Goal: Task Accomplishment & Management: Complete application form

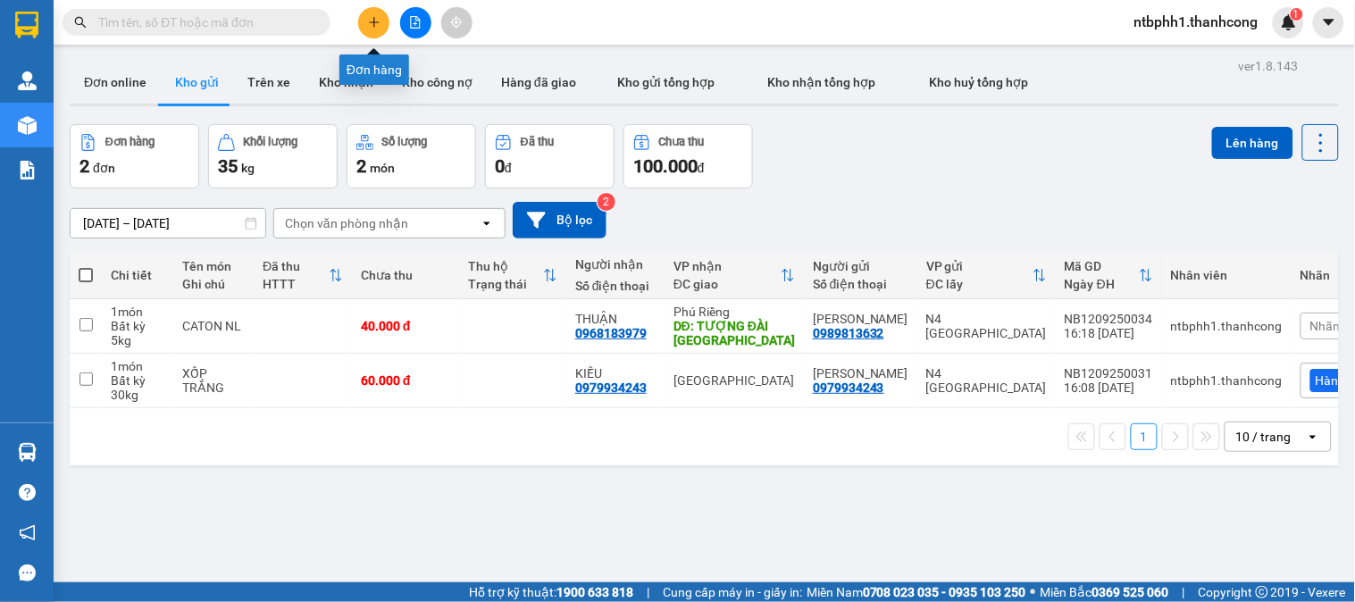
click at [376, 23] on icon "plus" at bounding box center [374, 22] width 13 height 13
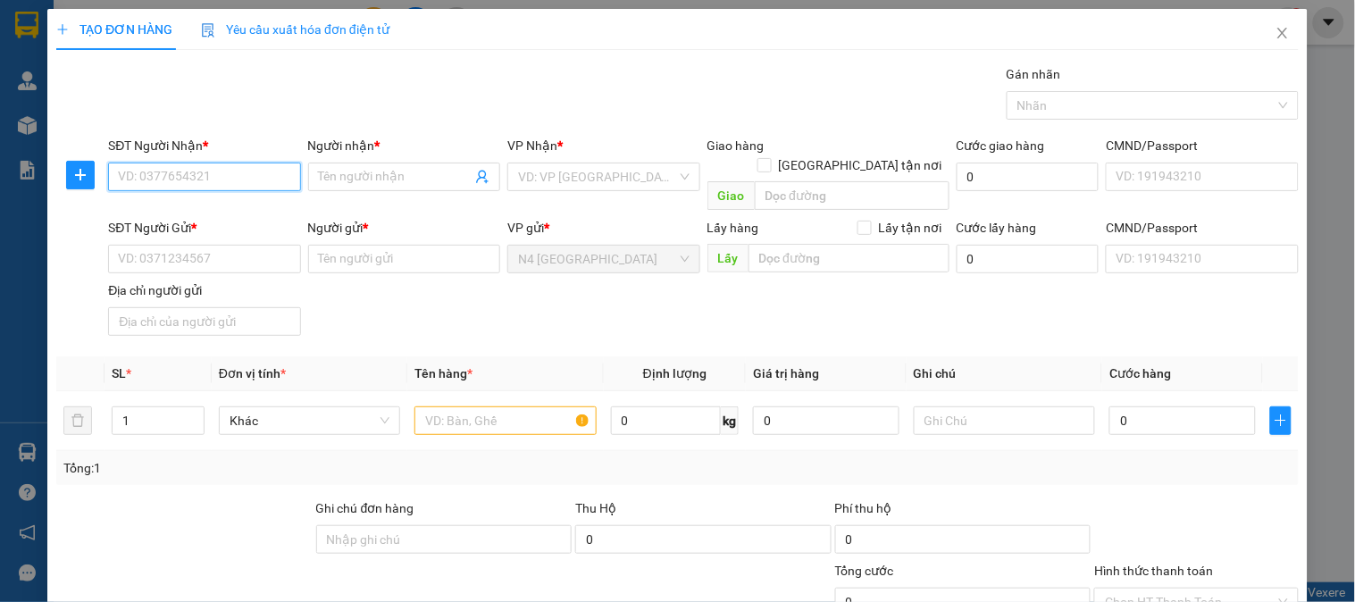
paste input "0944.383.079"
type input "0944.383.079"
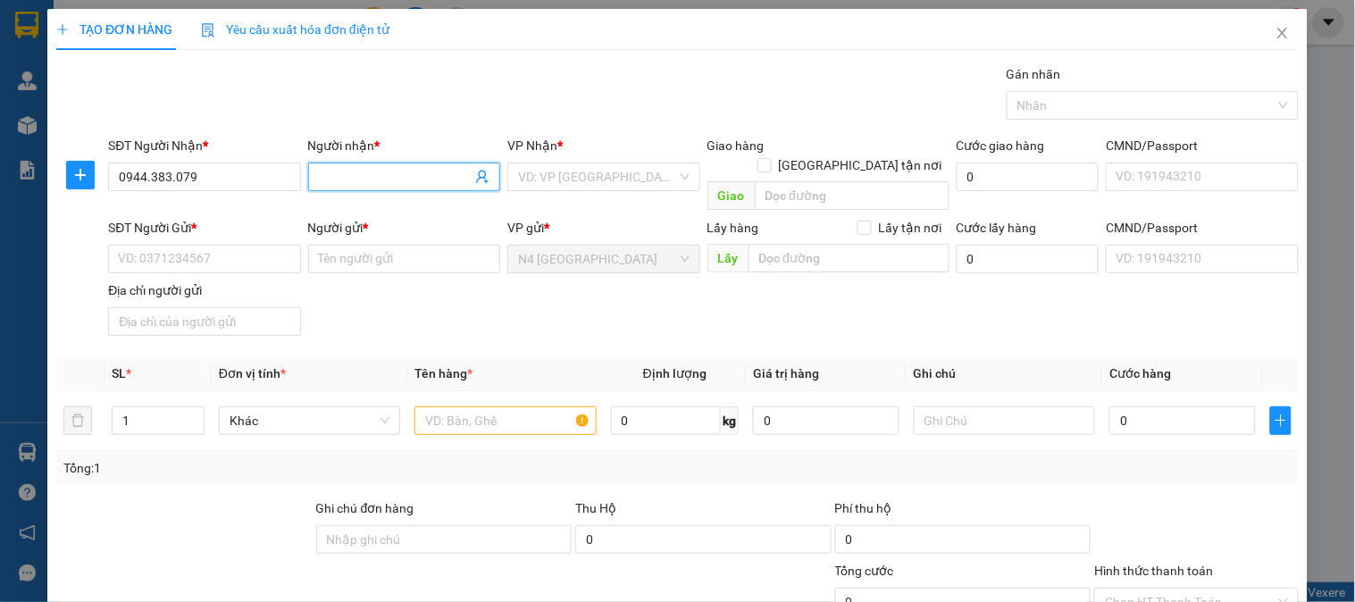
click at [411, 175] on input "Người nhận *" at bounding box center [395, 177] width 153 height 20
type input "THIÊN MỸ"
click at [407, 78] on div "Gói vận chuyển * Tiêu chuẩn Gán nhãn Nhãn" at bounding box center [704, 95] width 1198 height 63
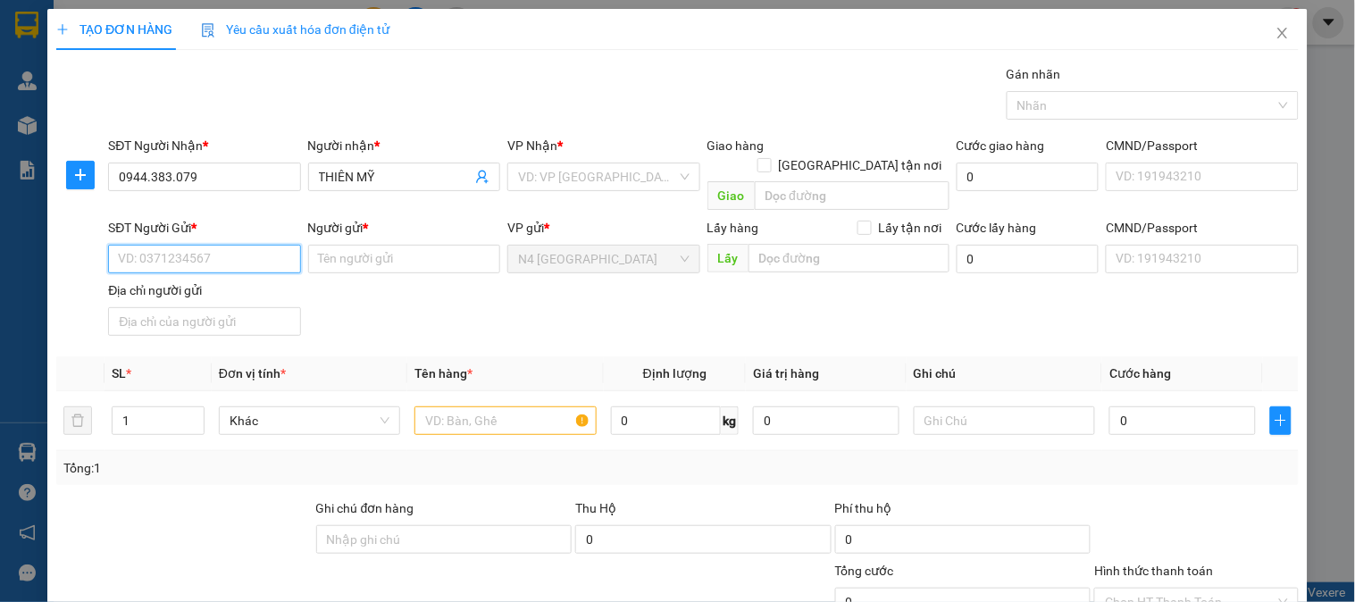
click at [226, 245] on input "SĐT Người Gửi *" at bounding box center [204, 259] width 192 height 29
paste input "0969734465"
type input "0969734465"
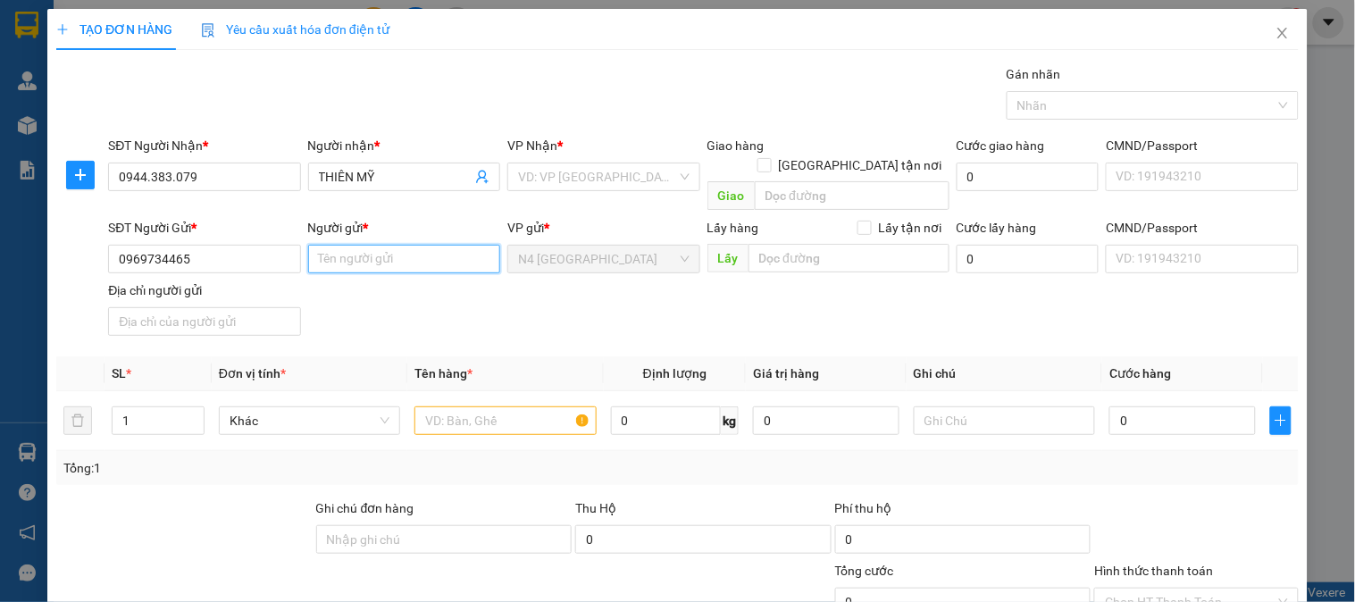
click at [384, 245] on input "Người gửi *" at bounding box center [404, 259] width 192 height 29
type input "LAB LOGER"
click at [551, 299] on div "SĐT Người Gửi * 0969734465 Người gửi * LAB LOGER LAB LOGER VP gửi * N4 [GEOGRAP…" at bounding box center [704, 280] width 1198 height 125
click at [518, 406] on input "text" at bounding box center [505, 420] width 181 height 29
paste input "HOP [PERSON_NAME]"
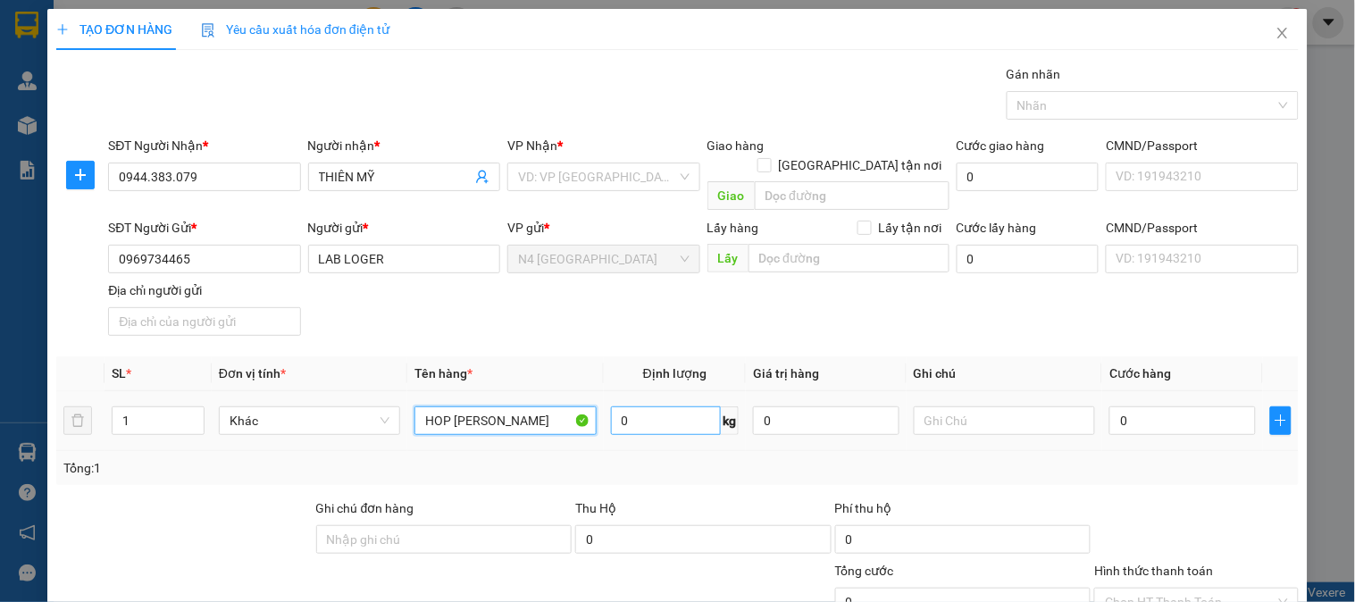
type input "HOP [PERSON_NAME]"
click at [662, 406] on input "0" at bounding box center [666, 420] width 111 height 29
type input "1"
click at [605, 288] on div "SĐT Người Gửi * 0969734465 Người gửi * LAB LOGER VP gửi * N4 [GEOGRAPHIC_DATA] …" at bounding box center [704, 280] width 1198 height 125
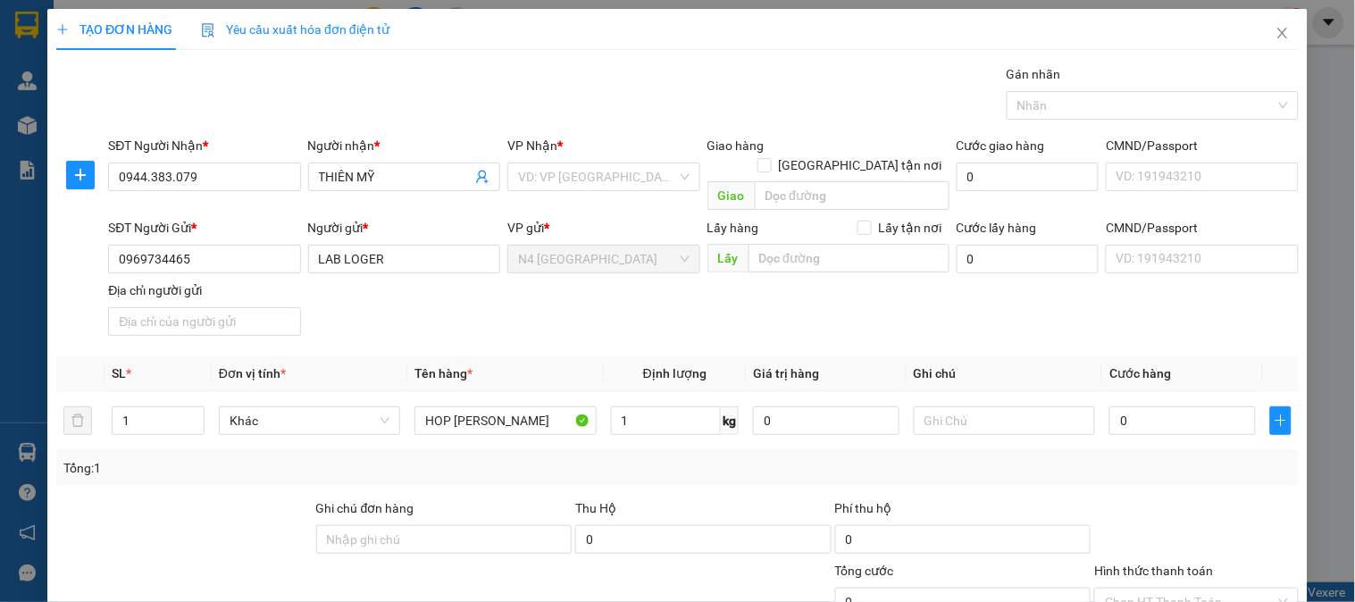
click at [613, 306] on div "SĐT Người Gửi * 0969734465 Người gửi * LAB LOGER VP gửi * N4 [GEOGRAPHIC_DATA] …" at bounding box center [704, 280] width 1198 height 125
drag, startPoint x: 805, startPoint y: 432, endPoint x: 823, endPoint y: 456, distance: 29.3
click at [807, 451] on div "Tổng: 1" at bounding box center [677, 468] width 1243 height 34
click at [827, 458] on div "Tổng: 1" at bounding box center [677, 468] width 1228 height 20
click at [1010, 458] on div "Tổng: 1" at bounding box center [677, 468] width 1228 height 20
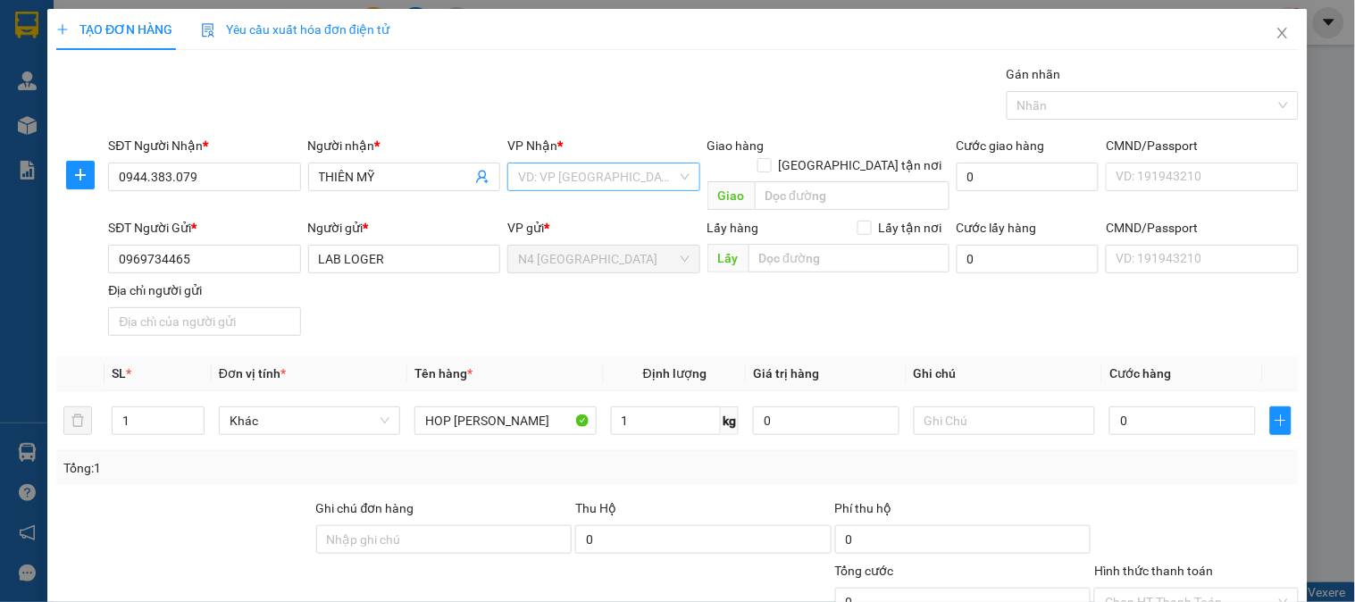
click at [534, 168] on input "search" at bounding box center [597, 176] width 158 height 27
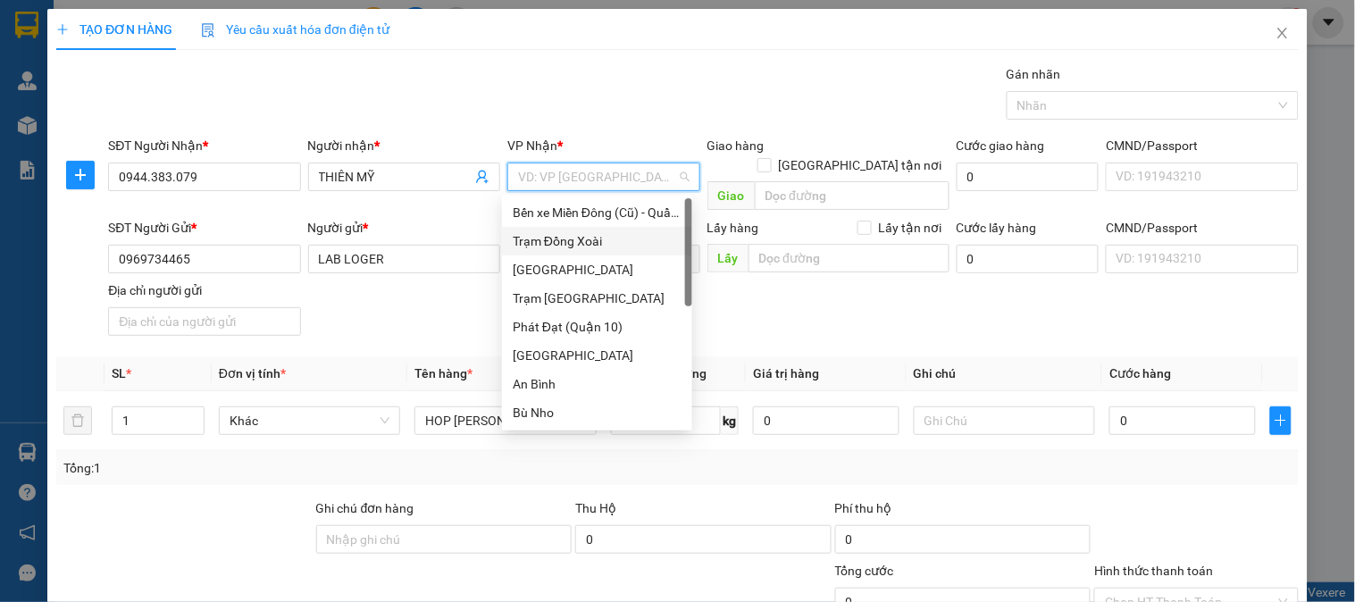
click at [532, 236] on div "Trạm Đồng Xoài" at bounding box center [597, 241] width 169 height 20
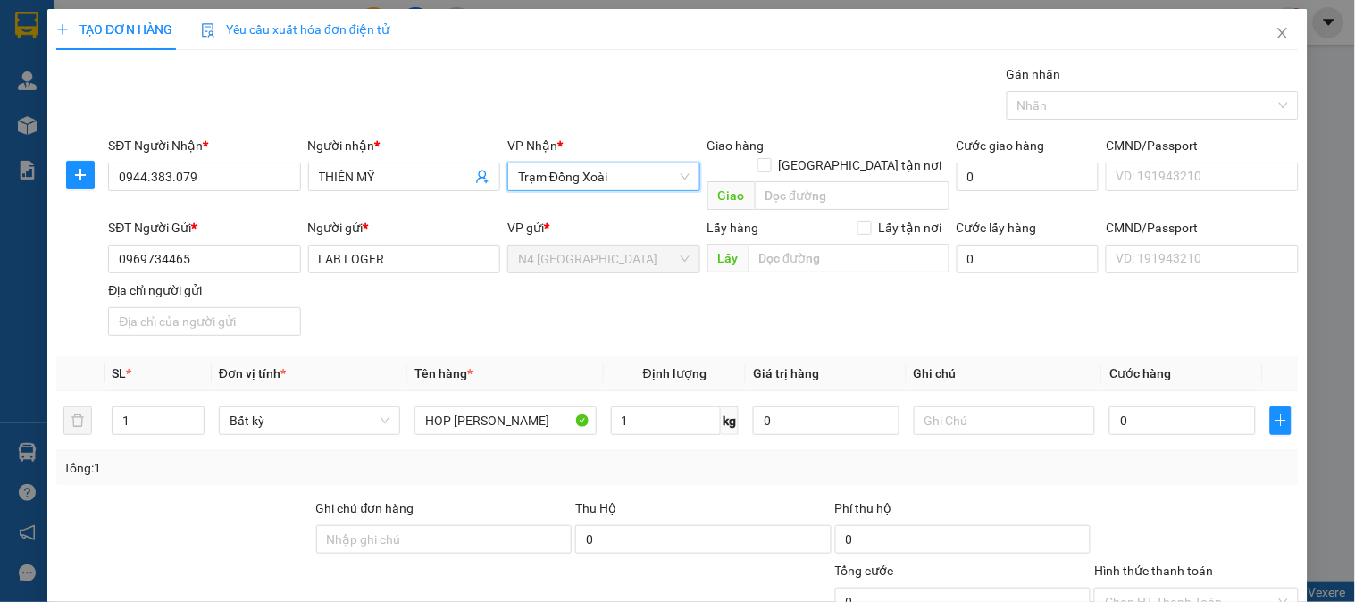
click at [770, 458] on div "Tổng: 1" at bounding box center [677, 468] width 1228 height 20
click at [649, 406] on input "1" at bounding box center [666, 420] width 111 height 29
click at [674, 458] on div "Tổng: 1" at bounding box center [677, 468] width 1228 height 20
type input "30.000"
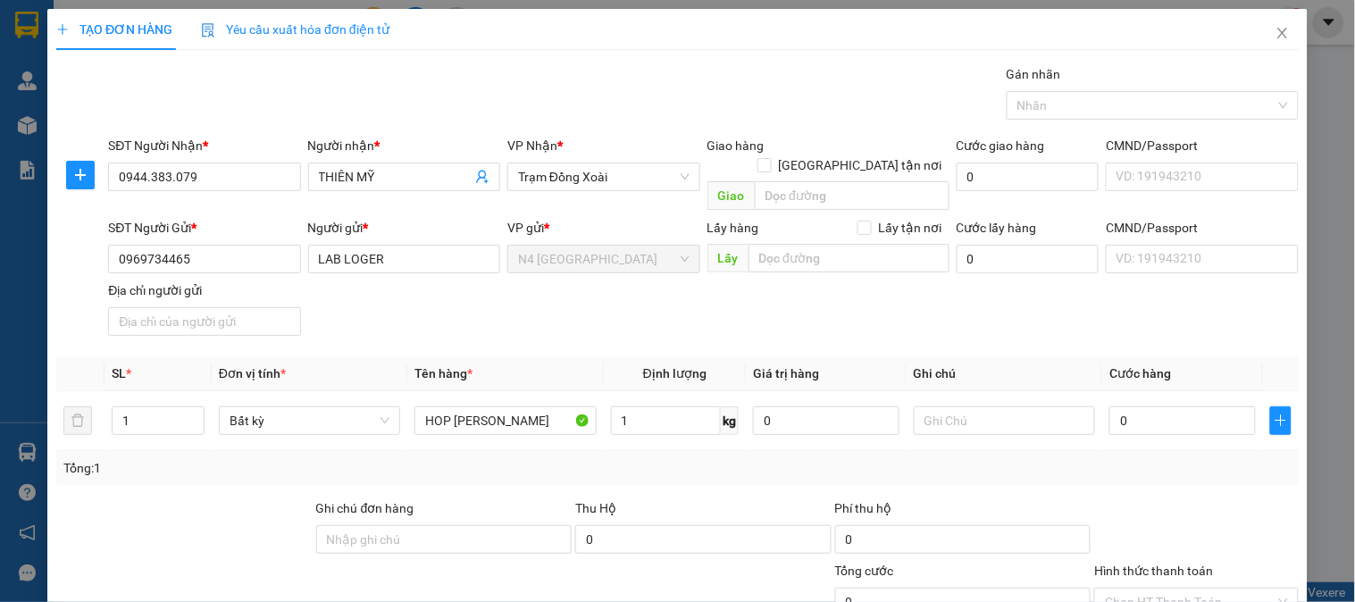
type input "30.000"
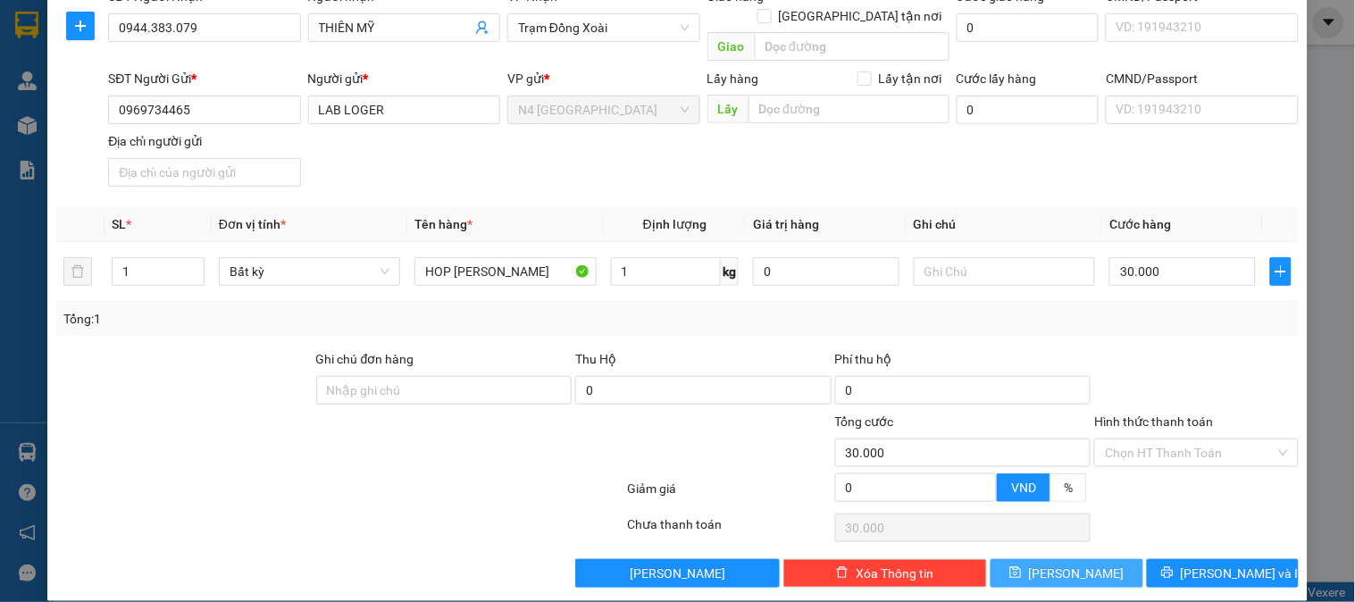
click at [1020, 563] on button "[PERSON_NAME]" at bounding box center [1067, 573] width 152 height 29
click at [171, 33] on input "0944.383.079" at bounding box center [204, 27] width 192 height 29
click at [147, 32] on input "0944.383079" at bounding box center [204, 27] width 192 height 29
type input "0944383079"
click at [1026, 561] on button "[PERSON_NAME]" at bounding box center [1067, 573] width 152 height 29
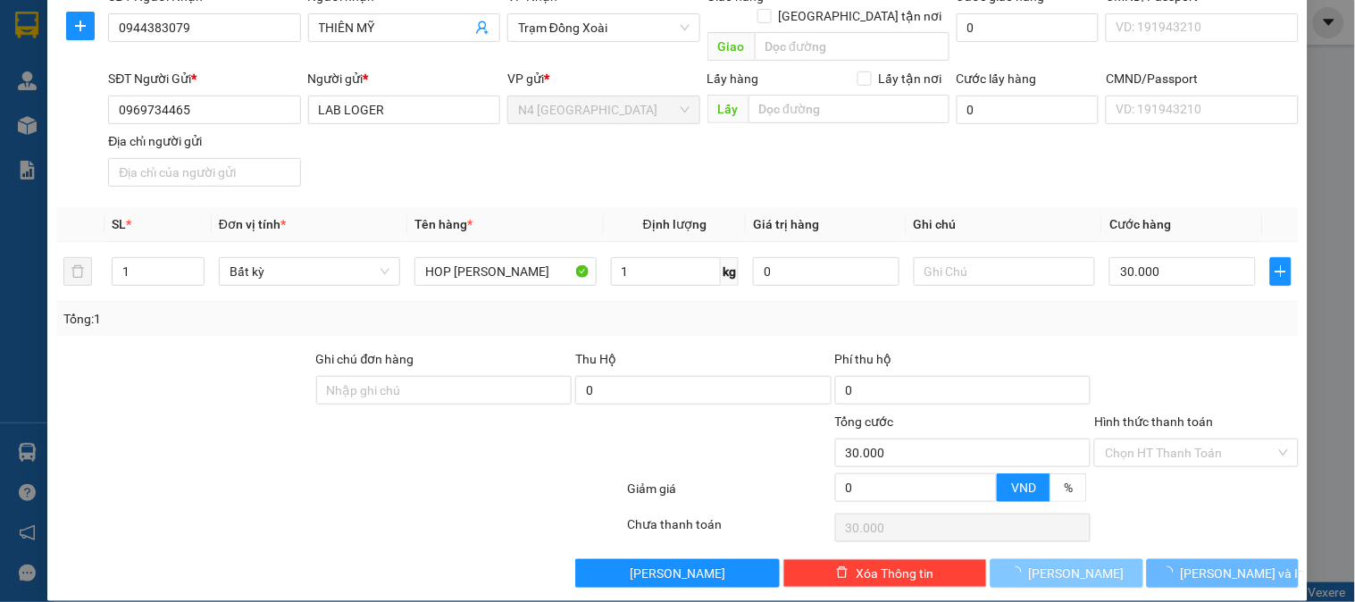
type input "0"
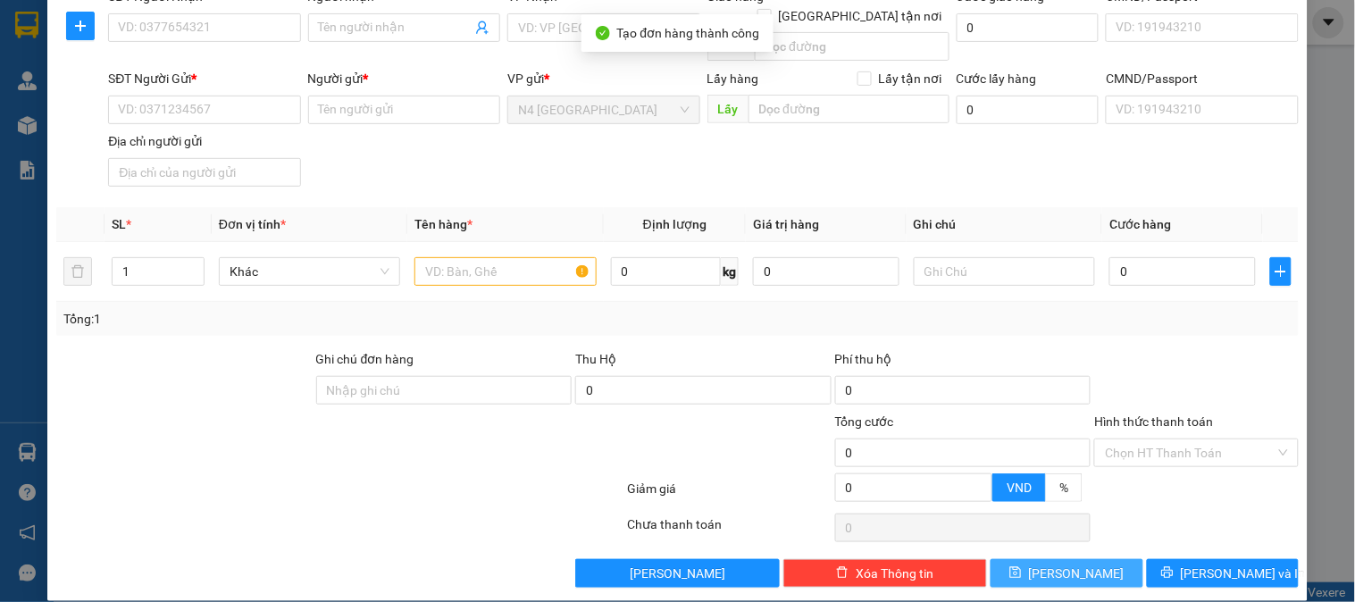
scroll to position [0, 0]
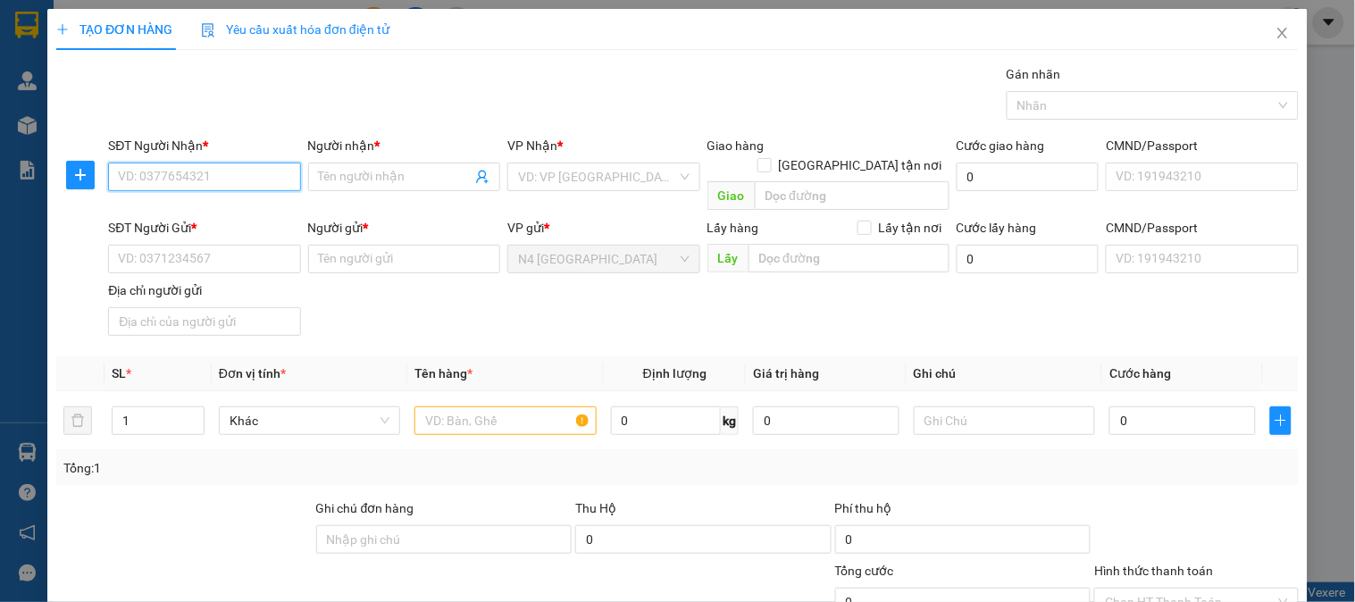
click at [234, 182] on input "SĐT Người Nhận *" at bounding box center [204, 177] width 192 height 29
paste input "0962714909"
type input "0962714909"
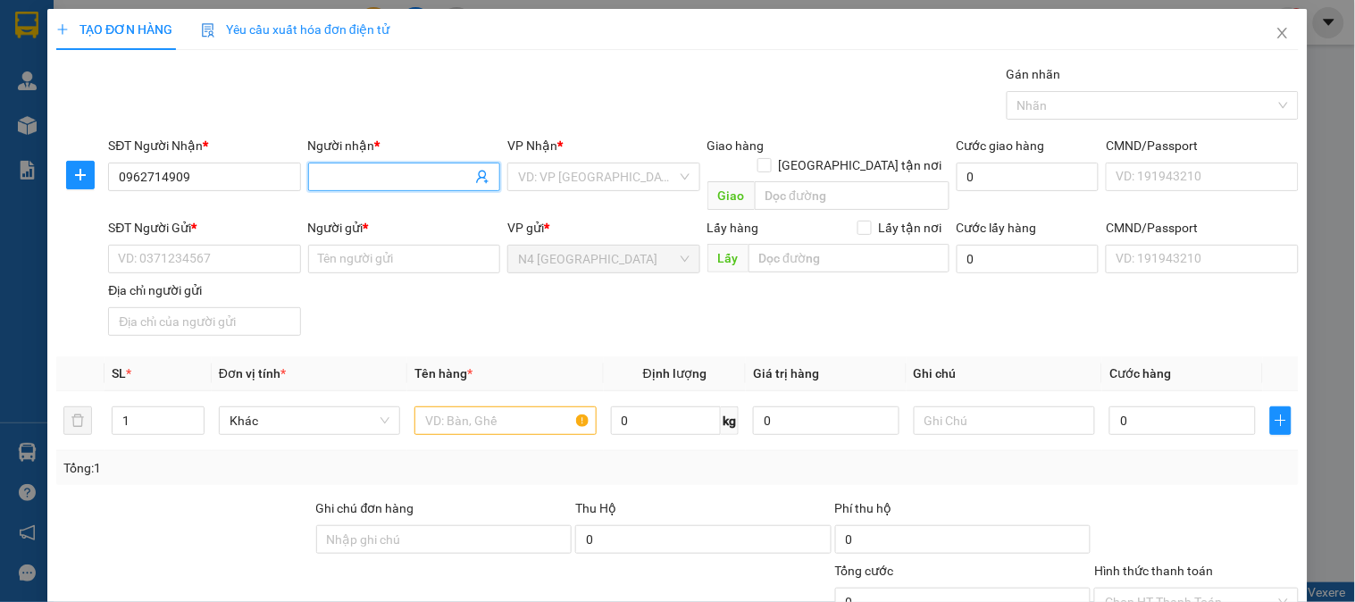
click at [427, 180] on input "Người nhận *" at bounding box center [395, 177] width 153 height 20
type input "[PERSON_NAME]"
click at [228, 245] on input "SĐT Người Gửi *" at bounding box center [204, 259] width 192 height 29
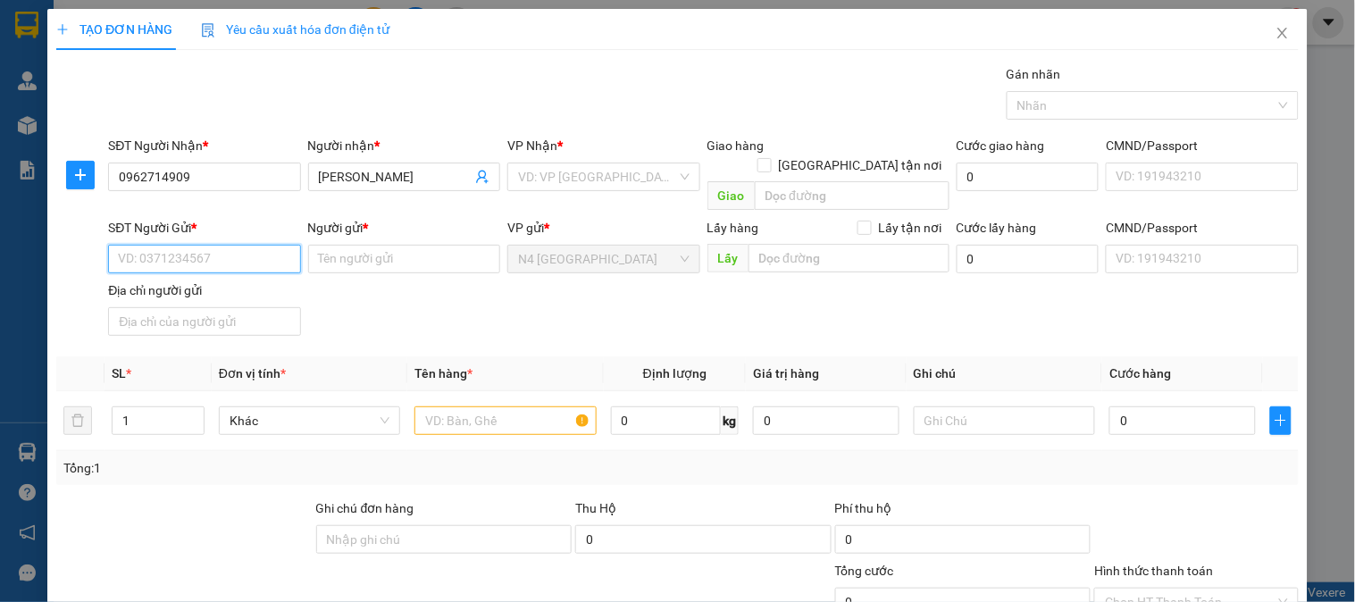
paste input "0963798.738"
type input "0963798.738"
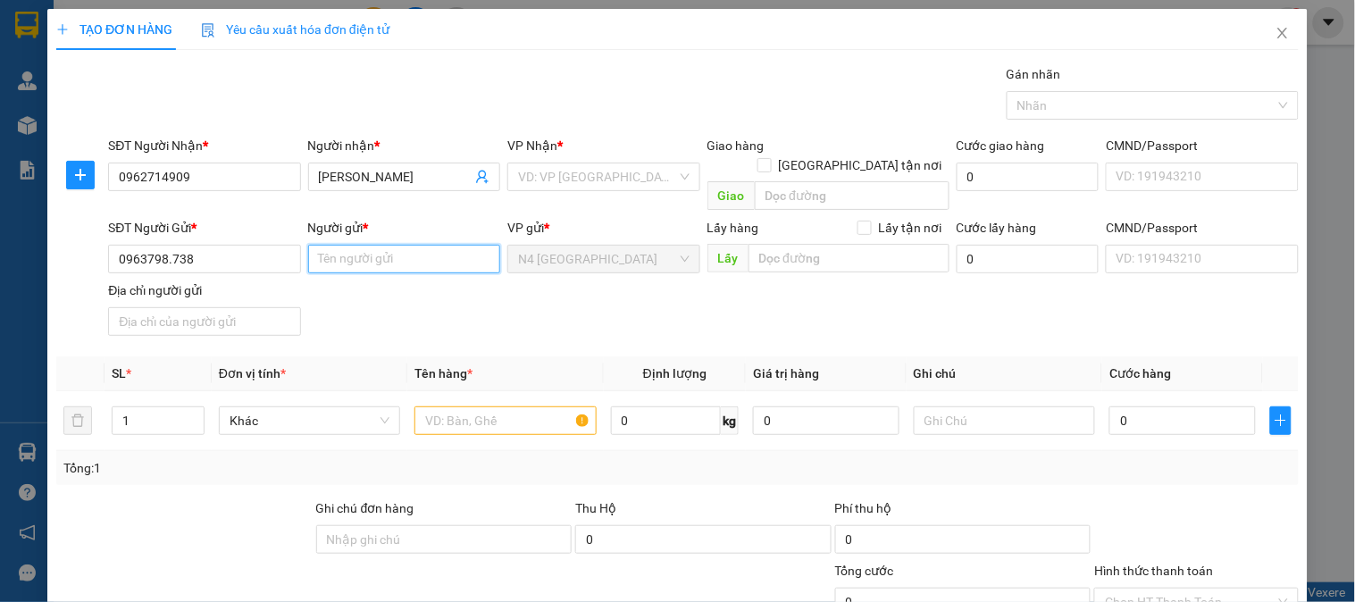
click at [390, 245] on input "Người gửi *" at bounding box center [404, 259] width 192 height 29
type input "[PERSON_NAME]"
click at [513, 322] on div "SĐT Người Gửi * 0963798.738 Người gửi * [PERSON_NAME] [PERSON_NAME] VP gửi * N4…" at bounding box center [704, 280] width 1198 height 125
click at [565, 173] on input "search" at bounding box center [597, 176] width 158 height 27
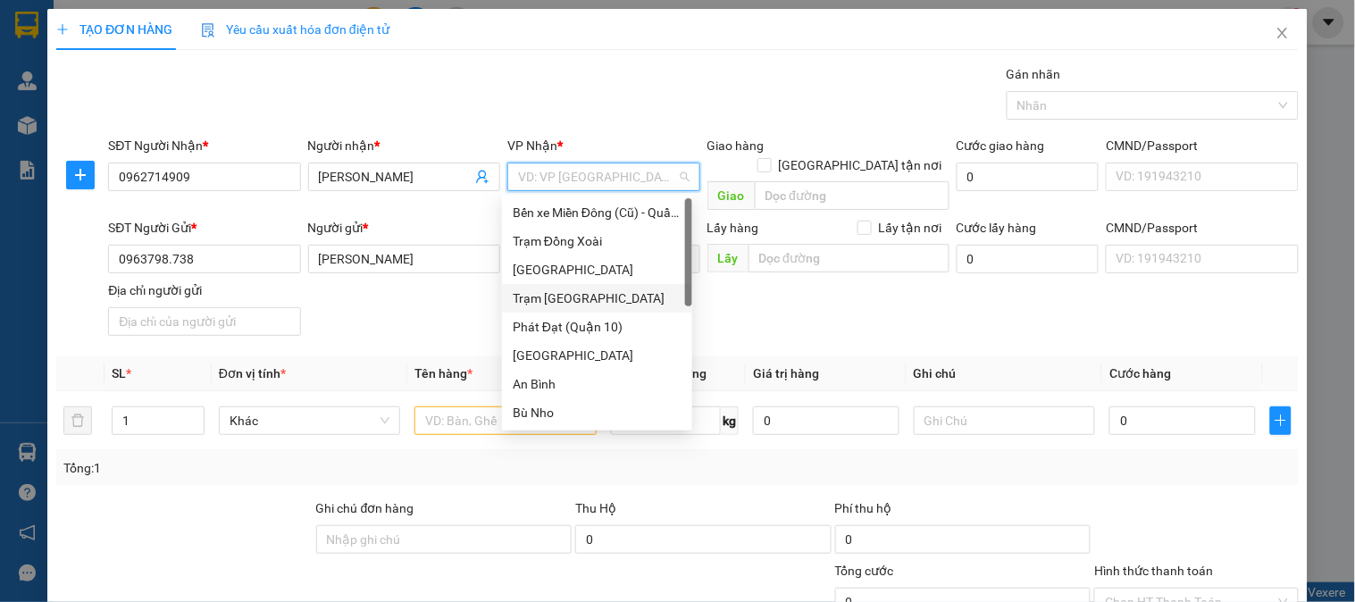
click at [559, 295] on div "Trạm [GEOGRAPHIC_DATA]" at bounding box center [597, 299] width 169 height 20
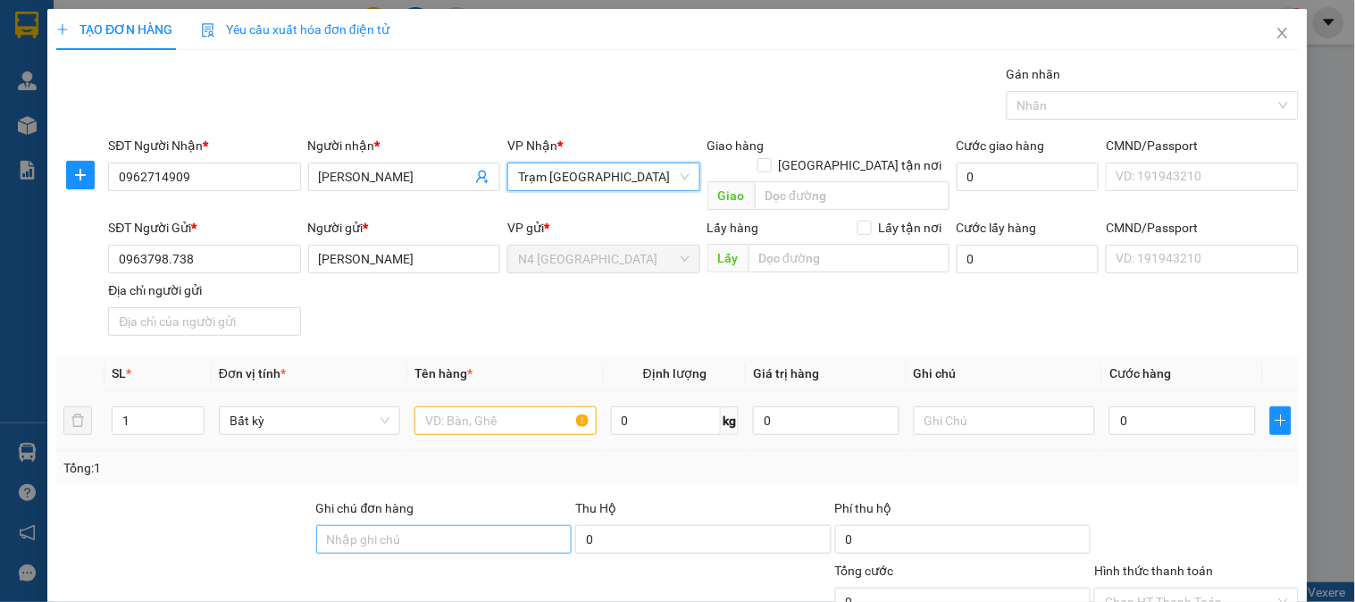
scroll to position [149, 0]
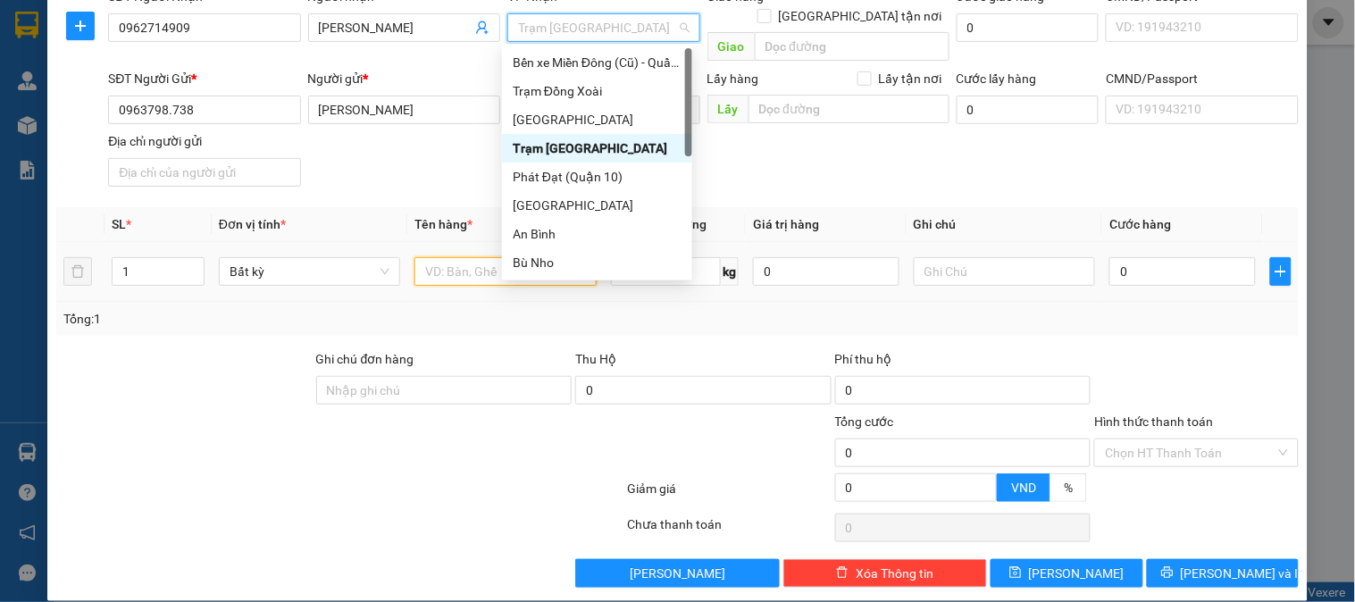
click at [462, 257] on input "text" at bounding box center [505, 271] width 181 height 29
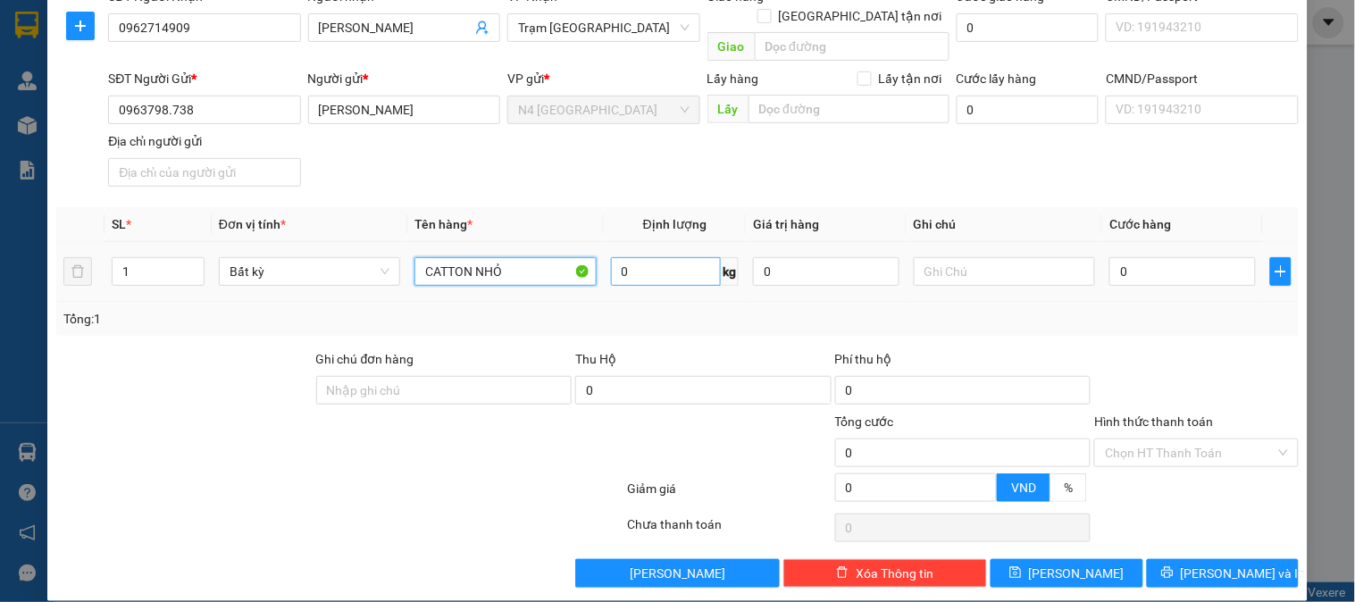
type input "CATTON NHỎ"
click at [630, 257] on input "0" at bounding box center [666, 271] width 111 height 29
type input "1"
click at [664, 349] on div "Thu Hộ" at bounding box center [703, 359] width 256 height 20
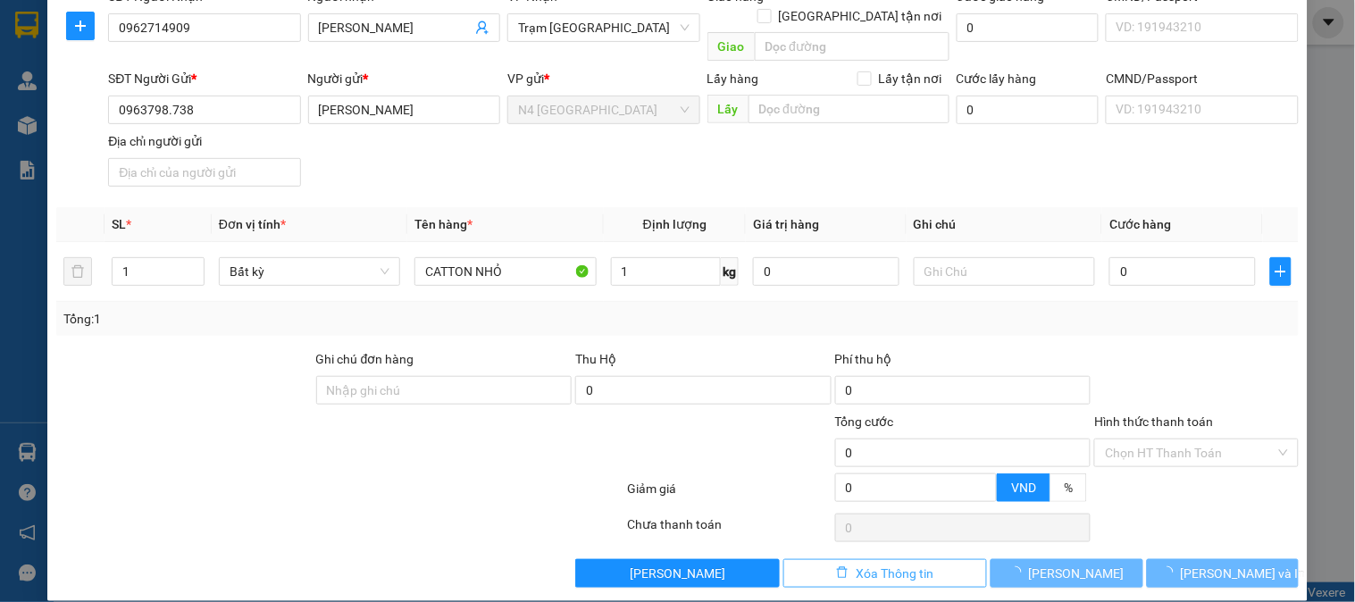
type input "30.000"
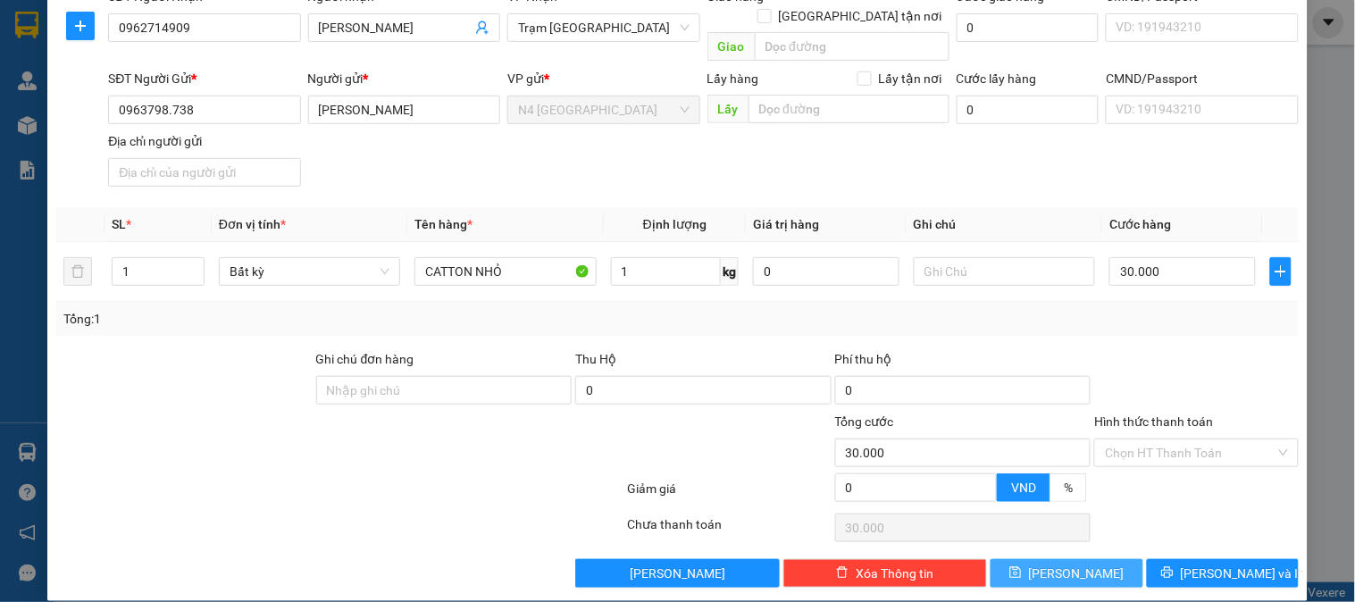
click at [1022, 559] on button "[PERSON_NAME]" at bounding box center [1067, 573] width 152 height 29
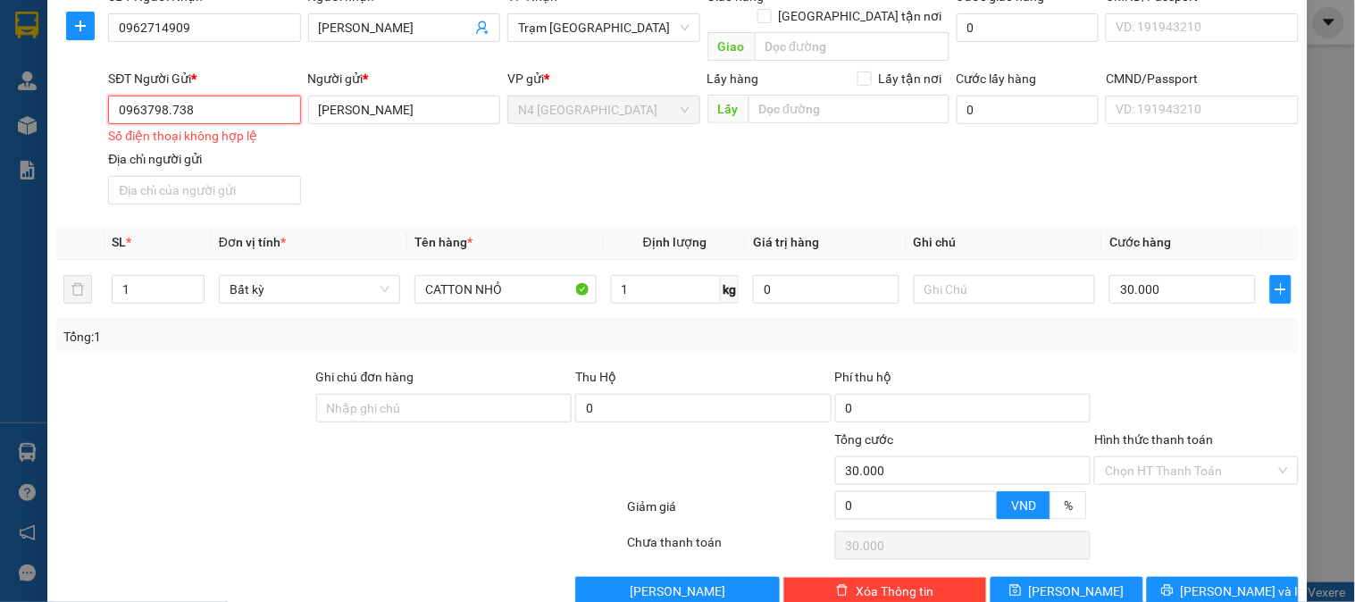
click at [167, 98] on input "0963798.738" at bounding box center [204, 110] width 192 height 29
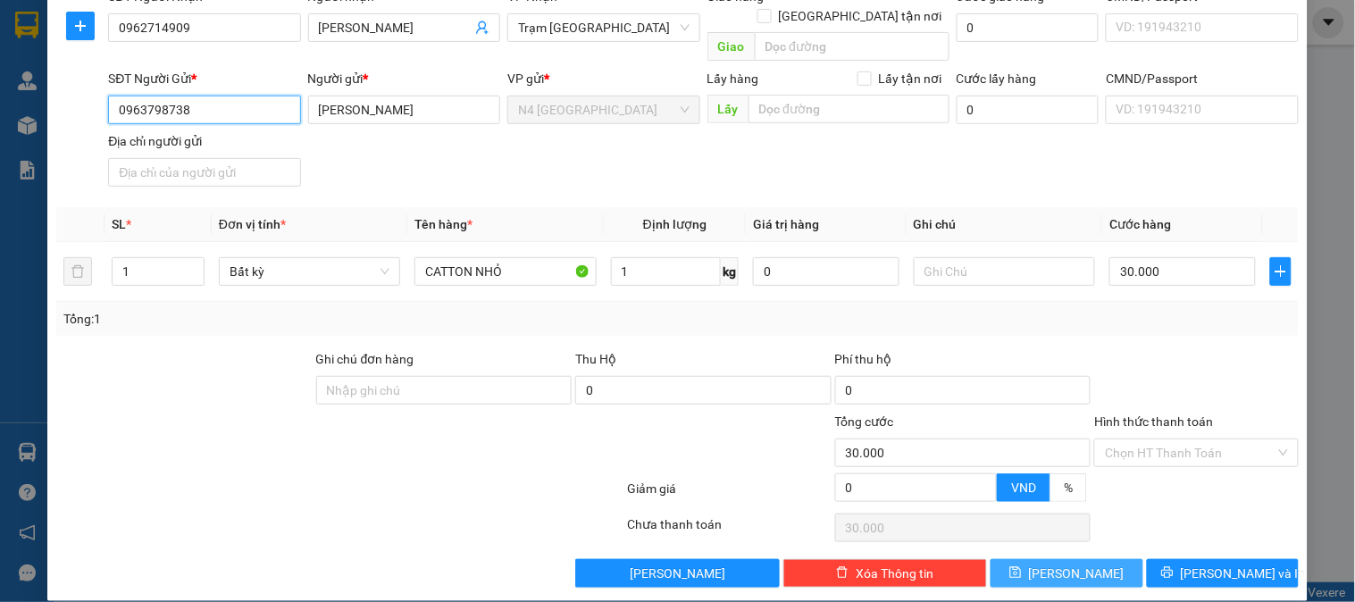
type input "0963798738"
click at [1022, 566] on icon "save" at bounding box center [1016, 572] width 13 height 13
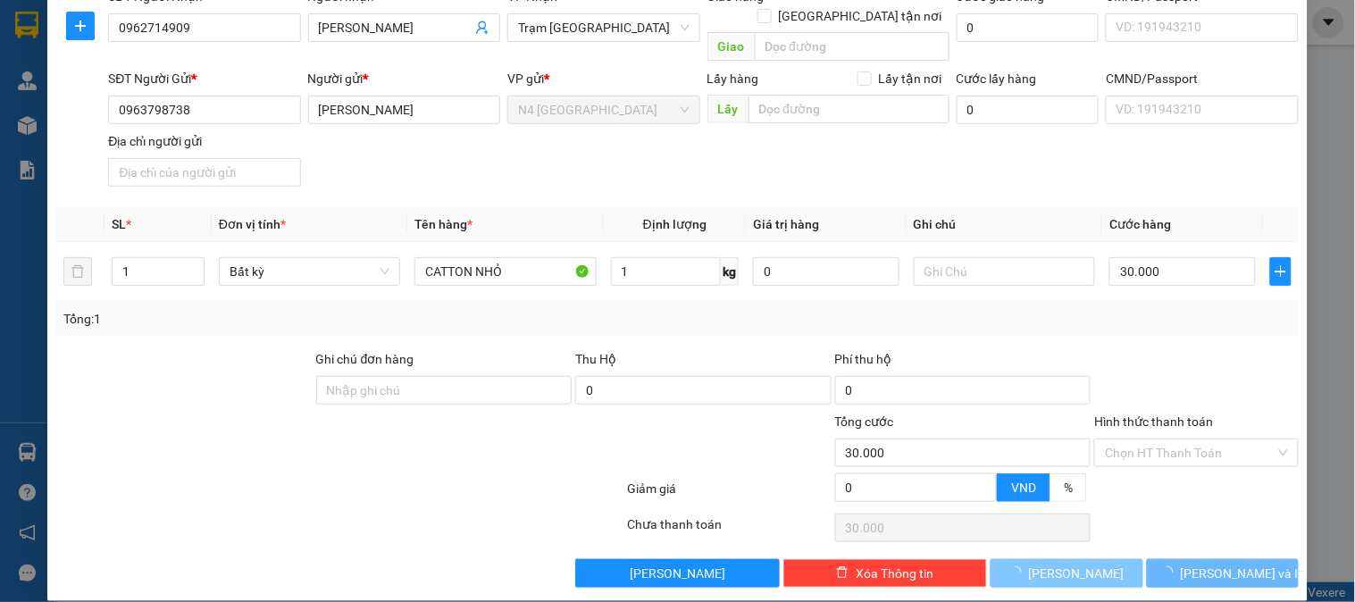
type input "0"
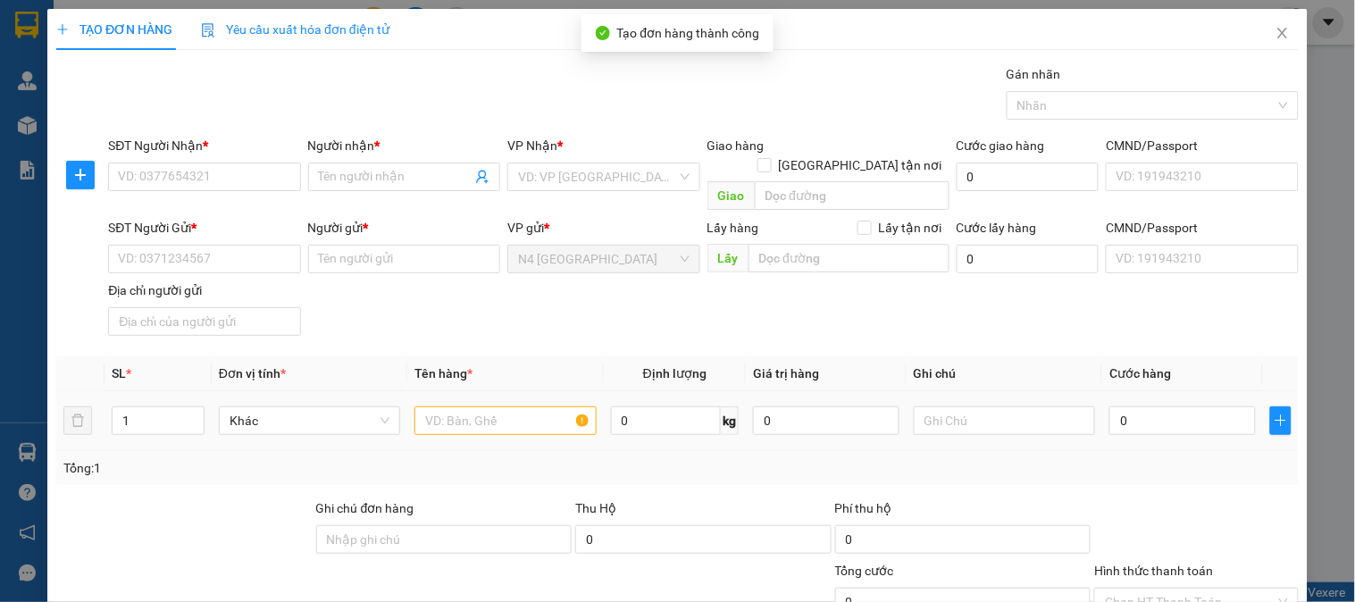
scroll to position [99, 0]
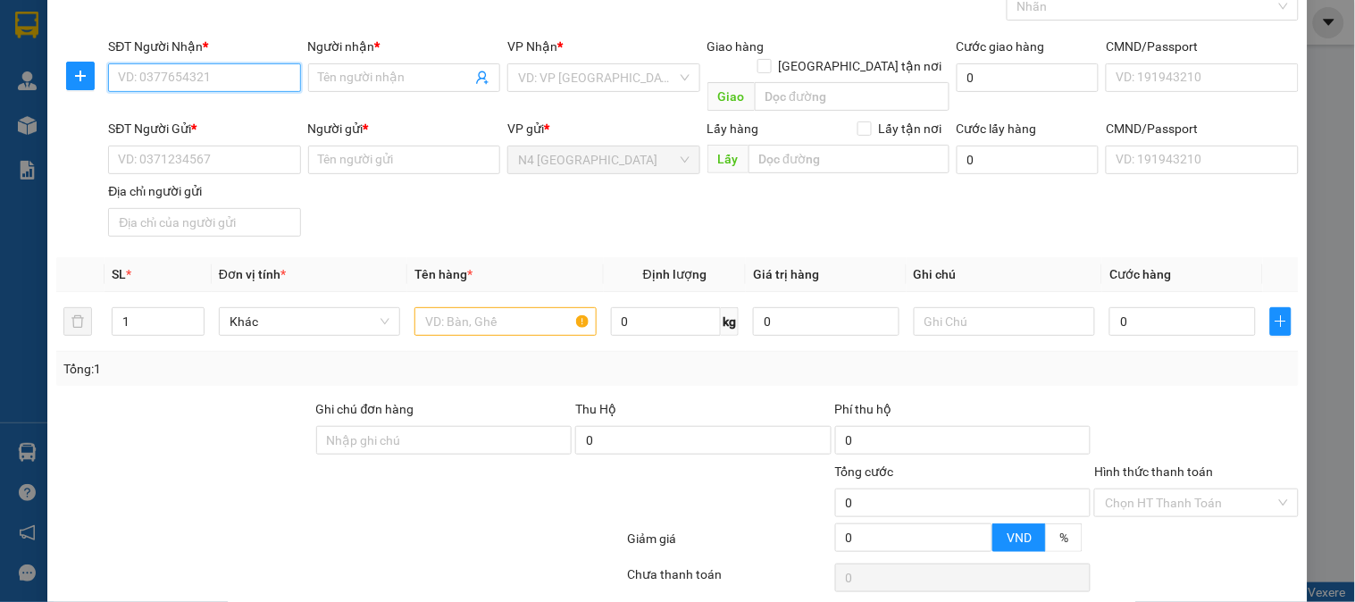
click at [225, 85] on input "SĐT Người Nhận *" at bounding box center [204, 77] width 192 height 29
paste input "0396.181.779"
type input "0396.181.779"
click at [389, 73] on input "Người nhận *" at bounding box center [395, 78] width 153 height 20
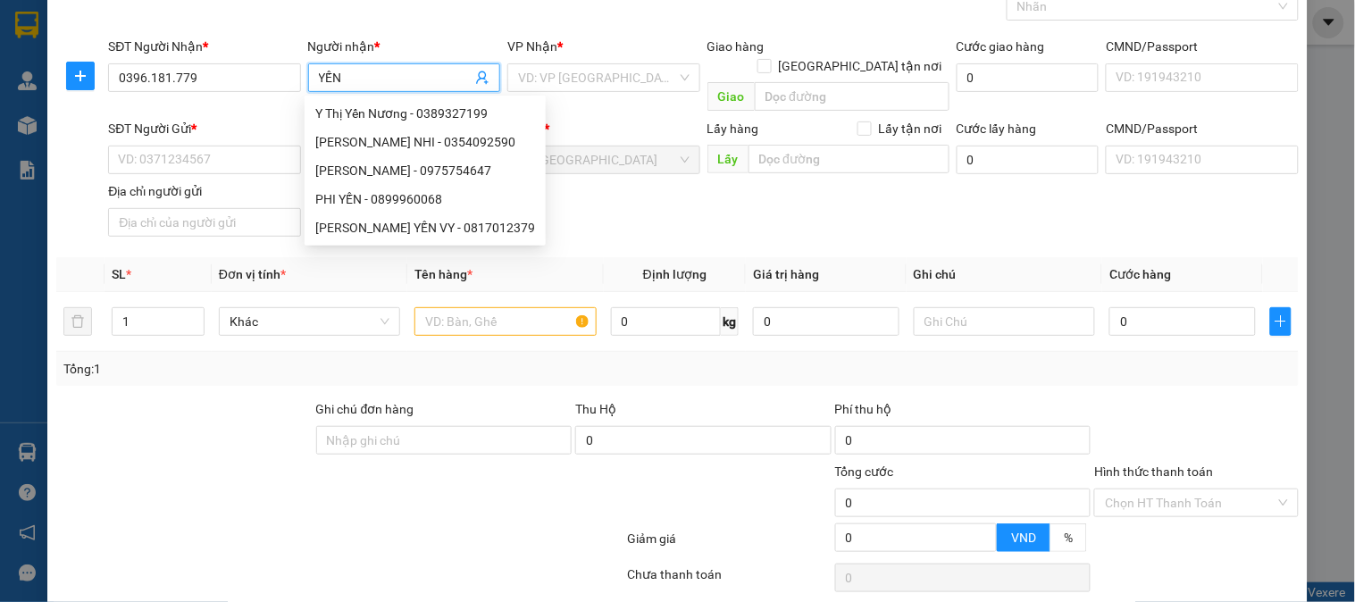
type input "YẾN"
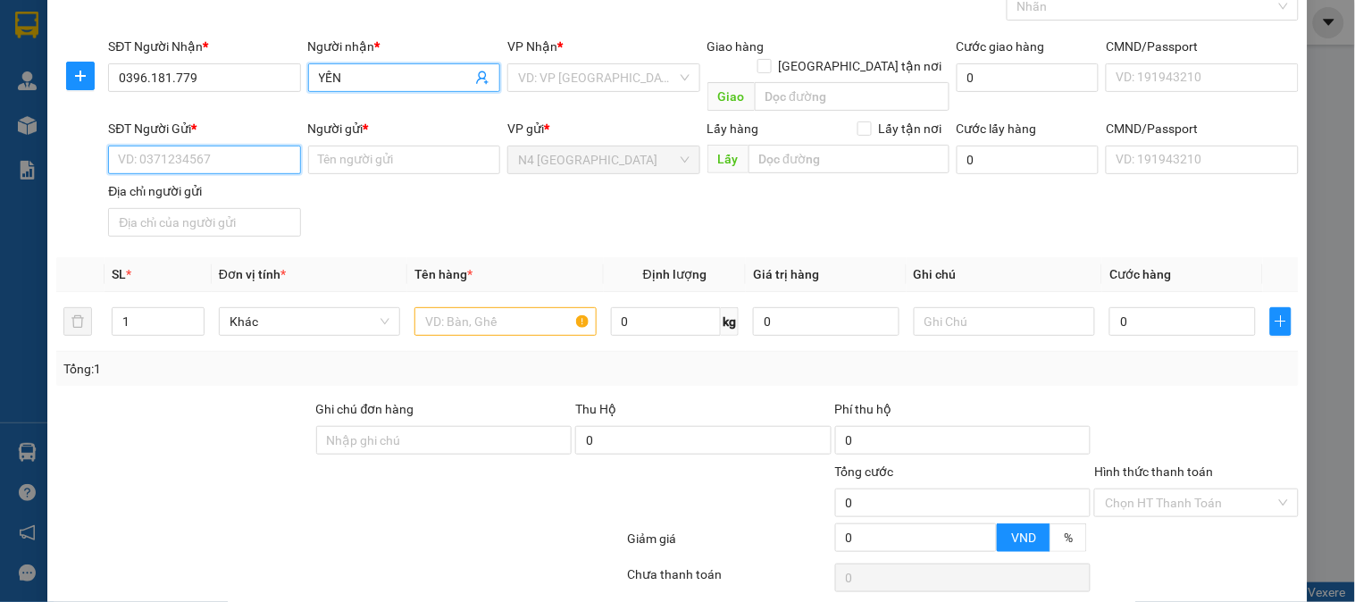
click at [213, 146] on input "SĐT Người Gửi *" at bounding box center [204, 160] width 192 height 29
paste input "03.39044878"
type input "03.39044878"
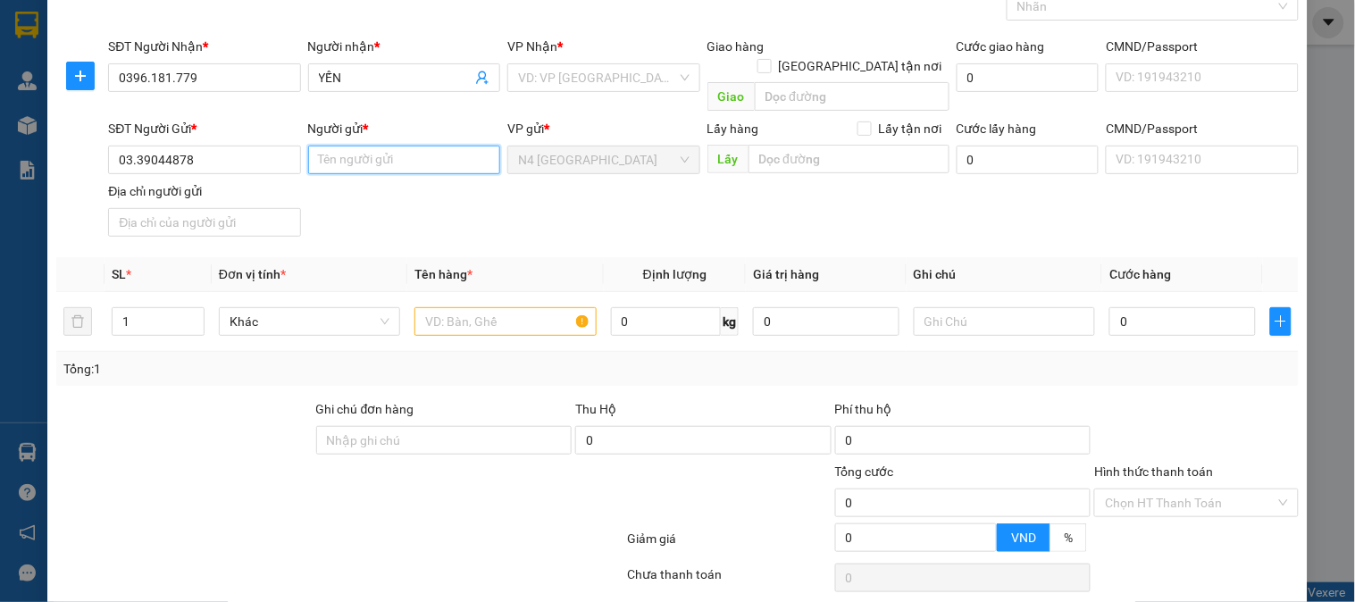
click at [395, 146] on input "Người gửi *" at bounding box center [404, 160] width 192 height 29
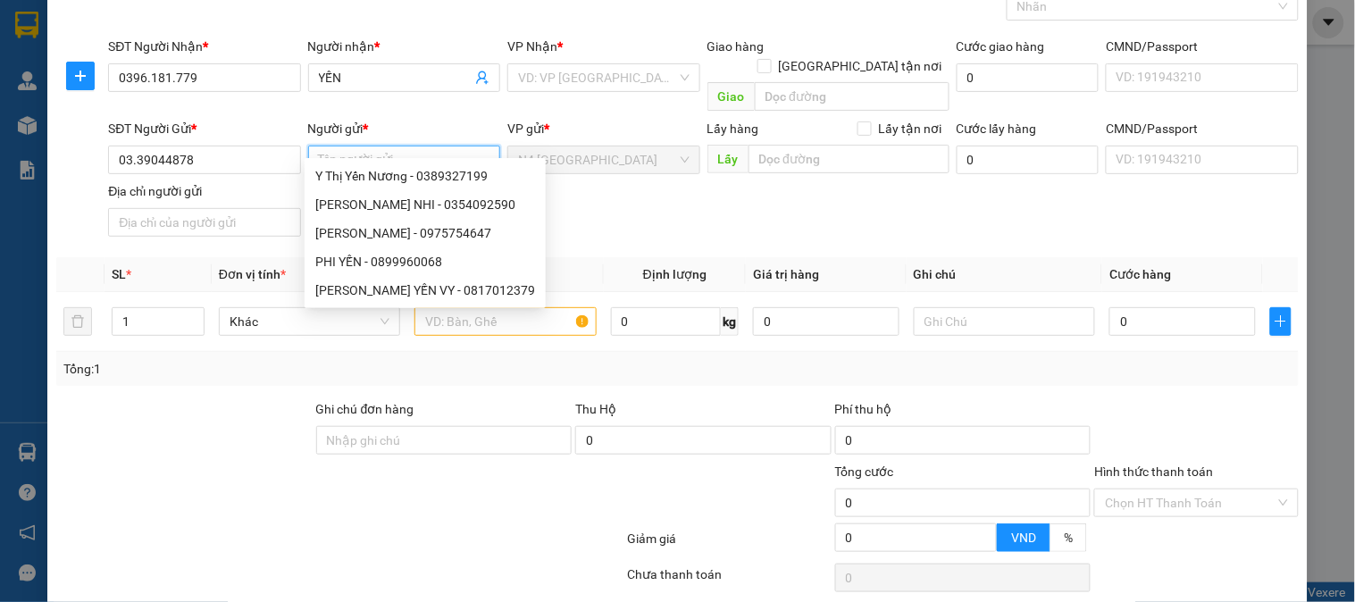
paste input "[PERSON_NAME]"
type input "[PERSON_NAME]"
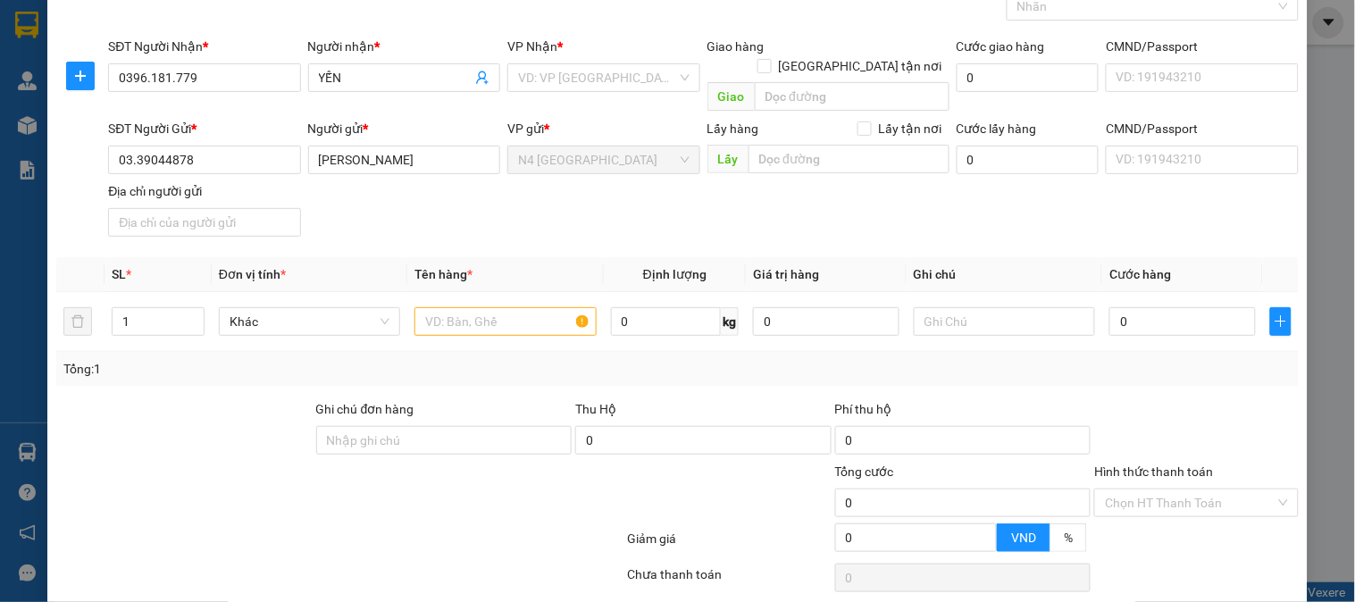
click at [610, 202] on div "SĐT Người Gửi * 03.39044878 Người gửi * [PERSON_NAME] PHƯỢNG VP gửi * N4 [GEOGR…" at bounding box center [704, 181] width 1198 height 125
click at [554, 93] on div "VP Nhận * VD: VP [GEOGRAPHIC_DATA]" at bounding box center [603, 68] width 192 height 63
click at [557, 82] on input "search" at bounding box center [597, 77] width 158 height 27
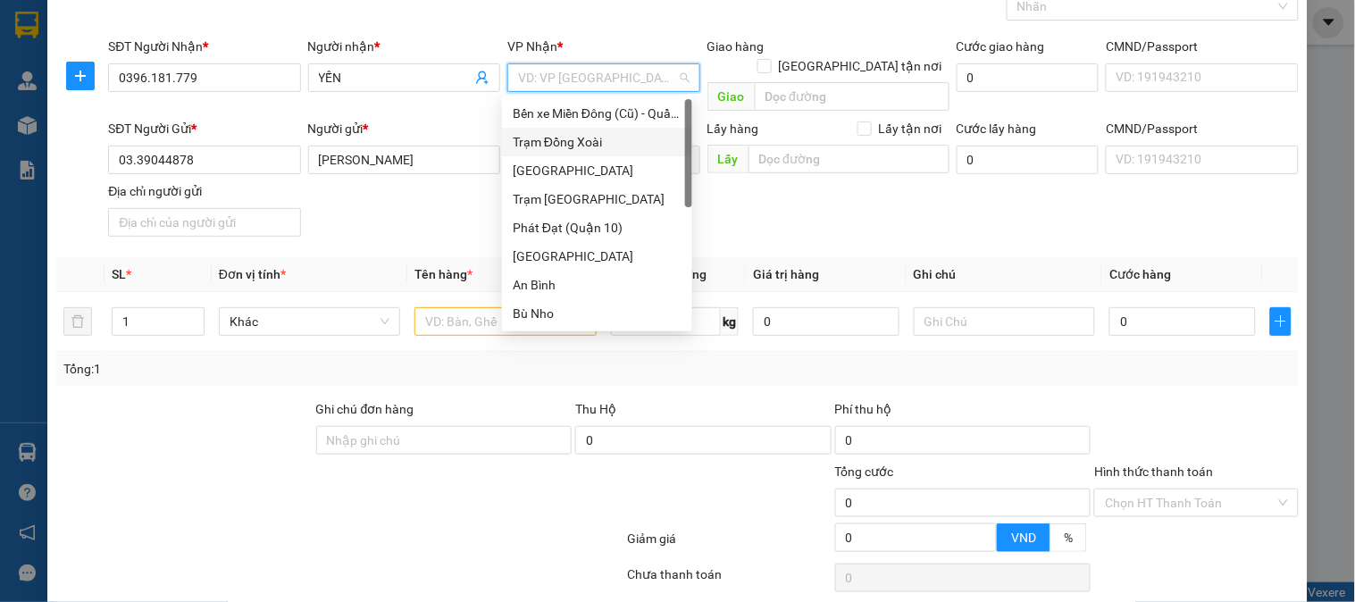
click at [566, 144] on div "Trạm Đồng Xoài" at bounding box center [597, 142] width 169 height 20
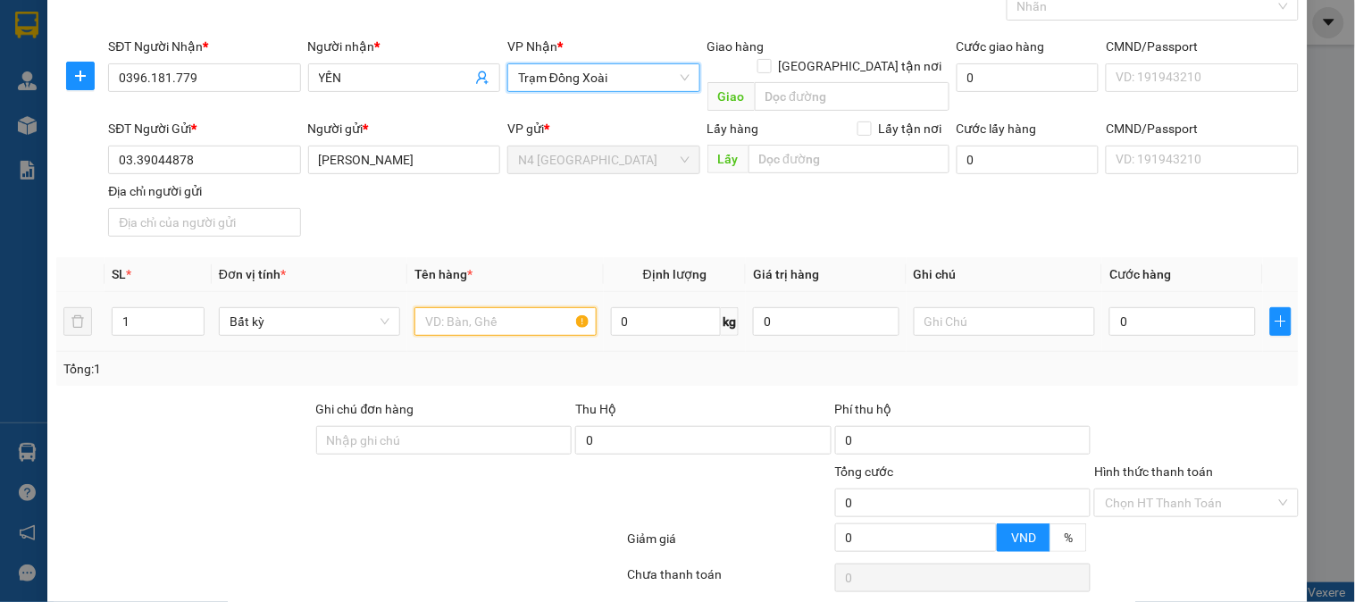
click at [541, 309] on input "text" at bounding box center [505, 321] width 181 height 29
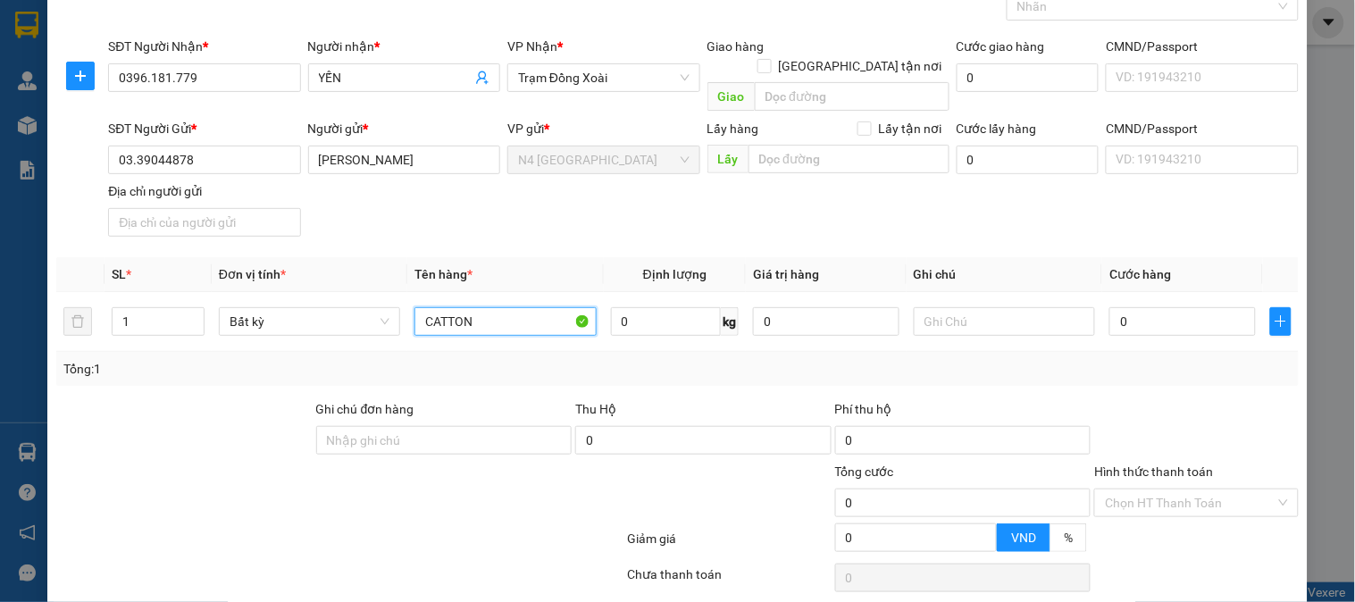
type input "CATTON"
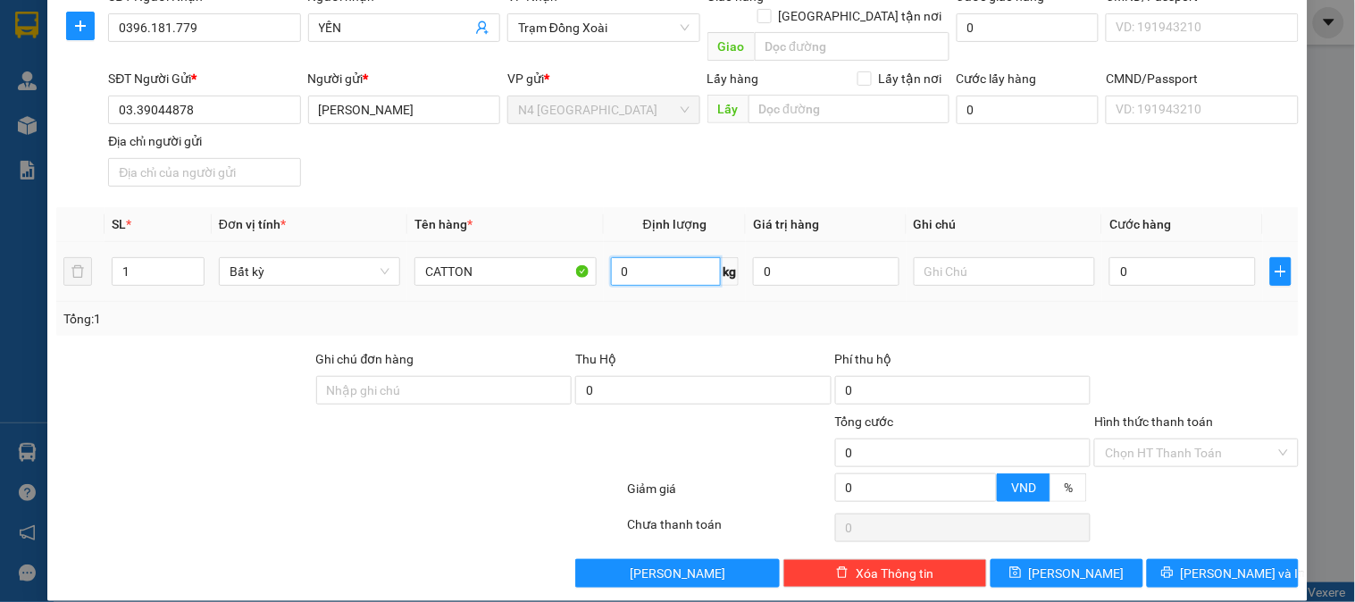
click at [629, 257] on input "0" at bounding box center [666, 271] width 111 height 29
type input "1"
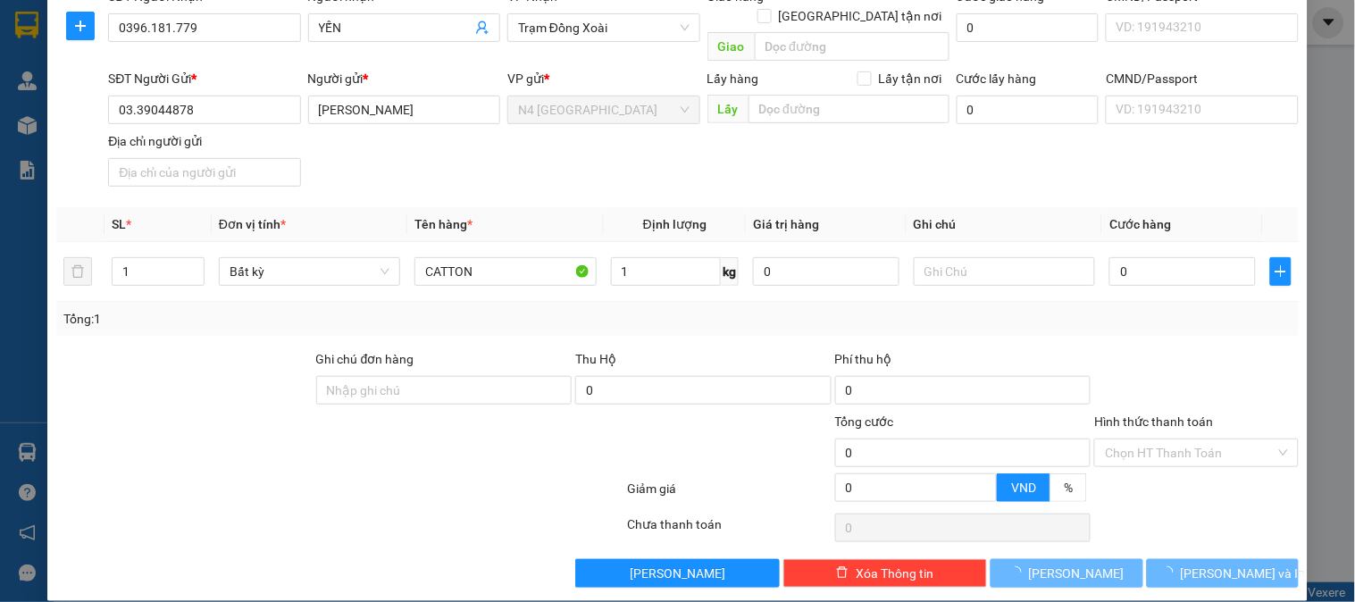
click at [658, 323] on div "Transit Pickup Surcharge Ids Transit Deliver Surcharge Ids Transit Deliver Surc…" at bounding box center [677, 251] width 1243 height 673
type input "30.000"
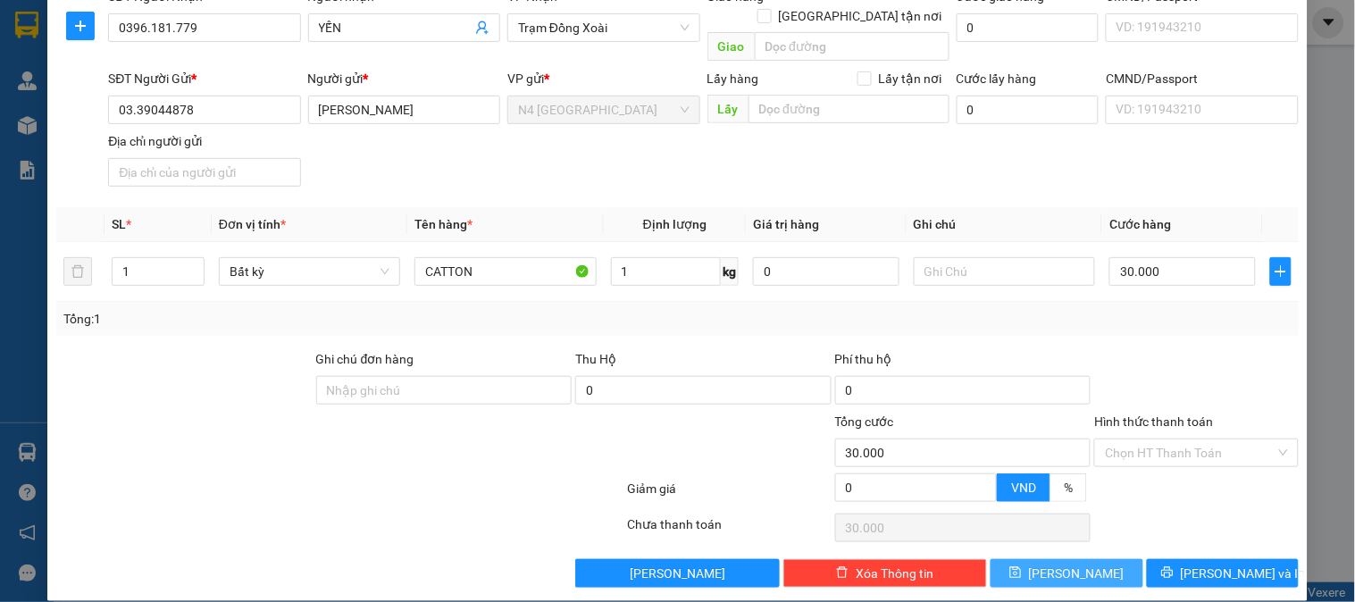
click at [1036, 559] on button "[PERSON_NAME]" at bounding box center [1067, 573] width 152 height 29
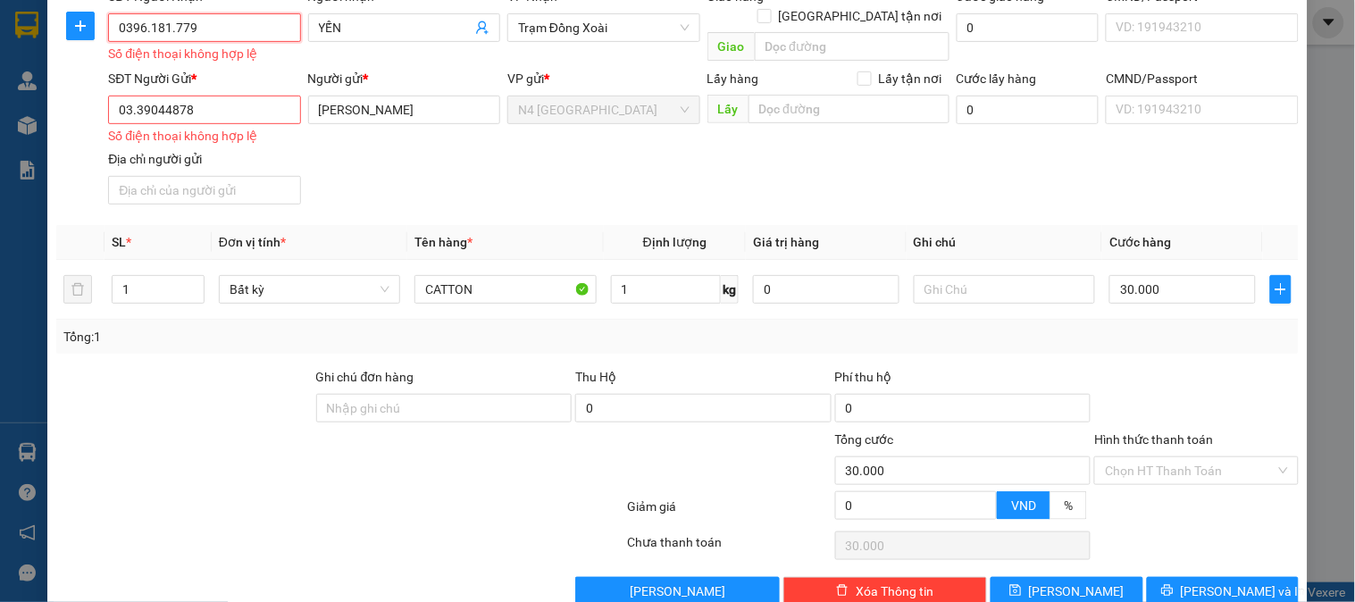
click at [167, 33] on input "0396.181.779" at bounding box center [204, 27] width 192 height 29
click at [172, 33] on input "0396.181.779" at bounding box center [204, 27] width 192 height 29
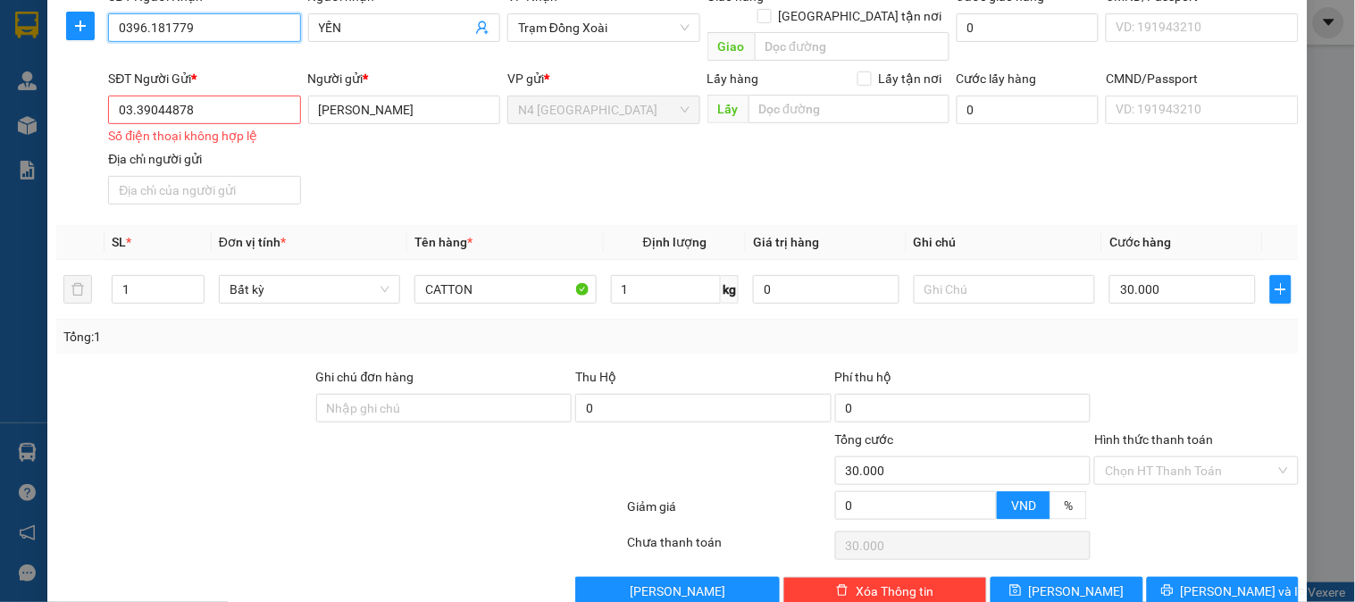
click at [146, 28] on input "0396.181779" at bounding box center [204, 27] width 192 height 29
type input "039.181779"
click at [137, 96] on input "03.39044878" at bounding box center [204, 110] width 192 height 29
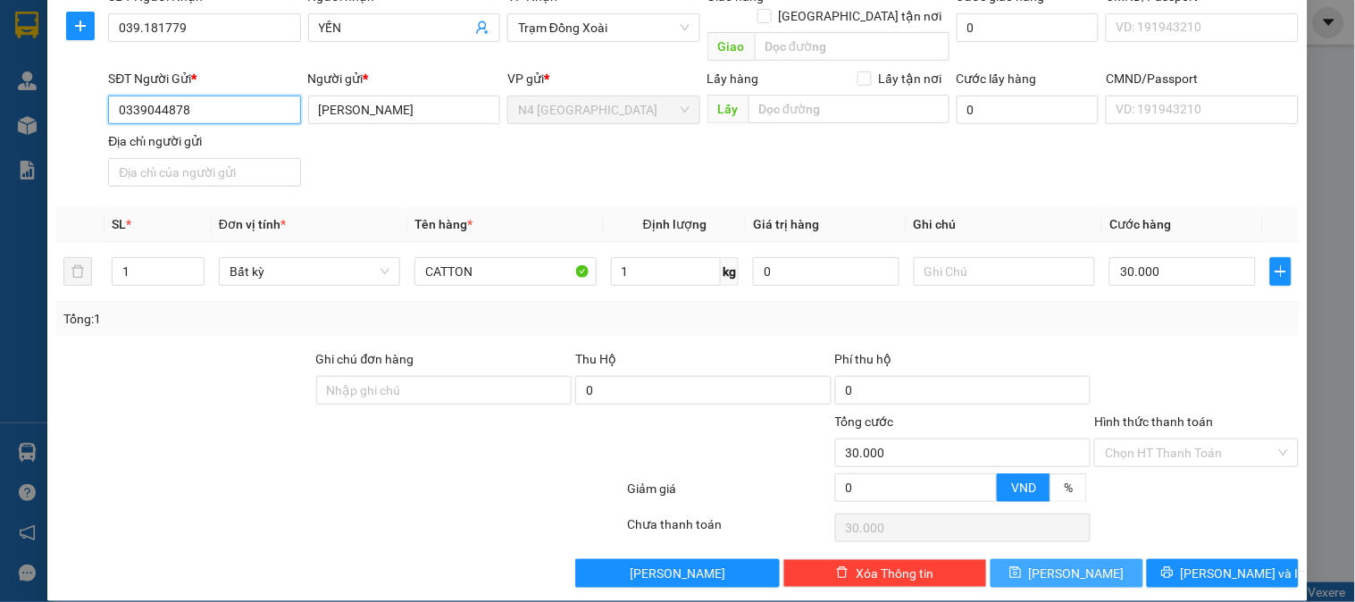
type input "0339044878"
click at [1022, 566] on icon "save" at bounding box center [1016, 572] width 13 height 13
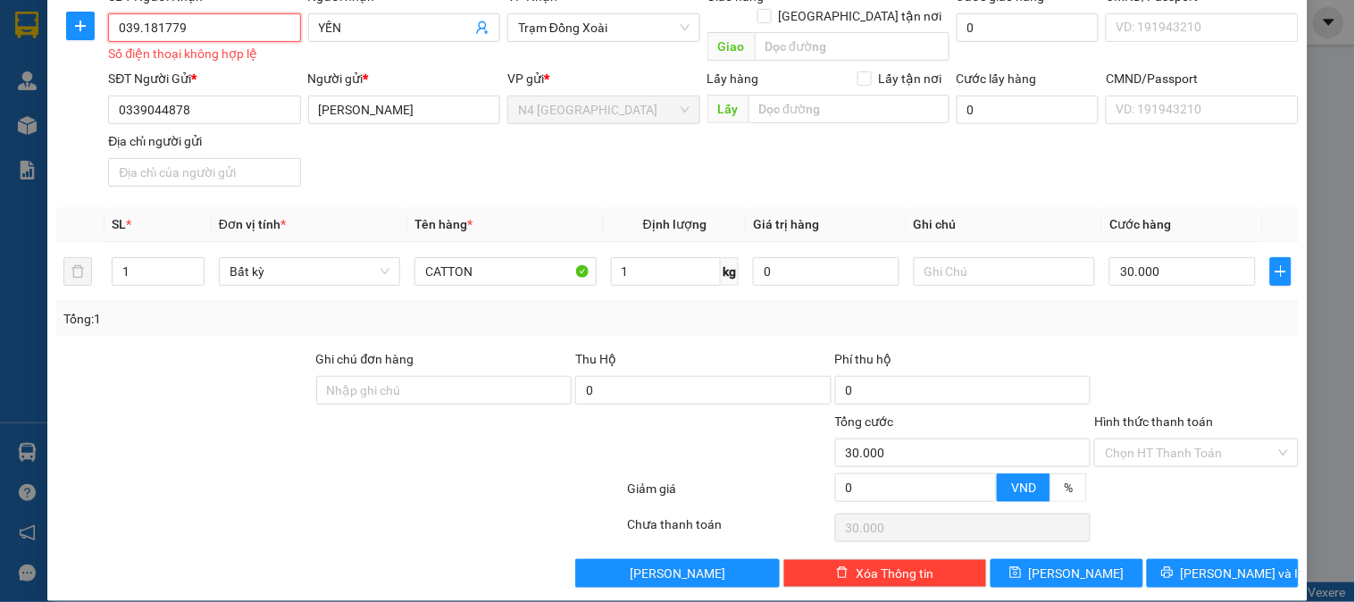
click at [141, 25] on input "039.181779" at bounding box center [204, 27] width 192 height 29
click at [1026, 559] on button "[PERSON_NAME]" at bounding box center [1067, 573] width 152 height 29
click at [190, 27] on input "039181779" at bounding box center [204, 27] width 192 height 29
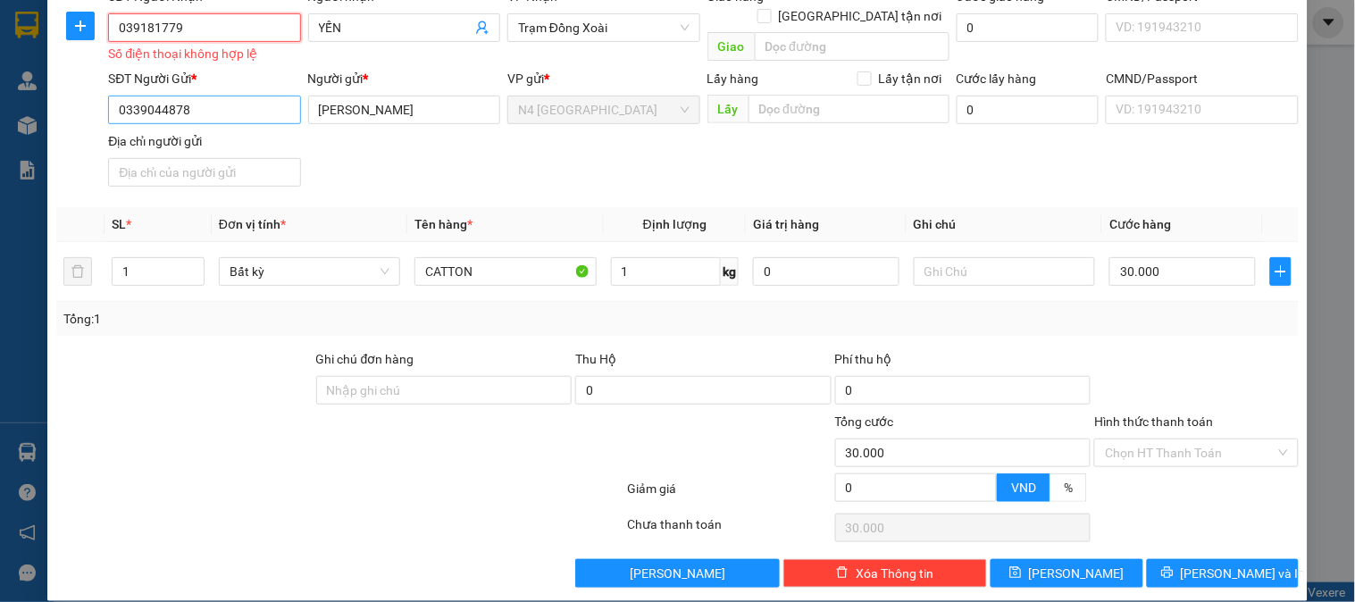
scroll to position [0, 0]
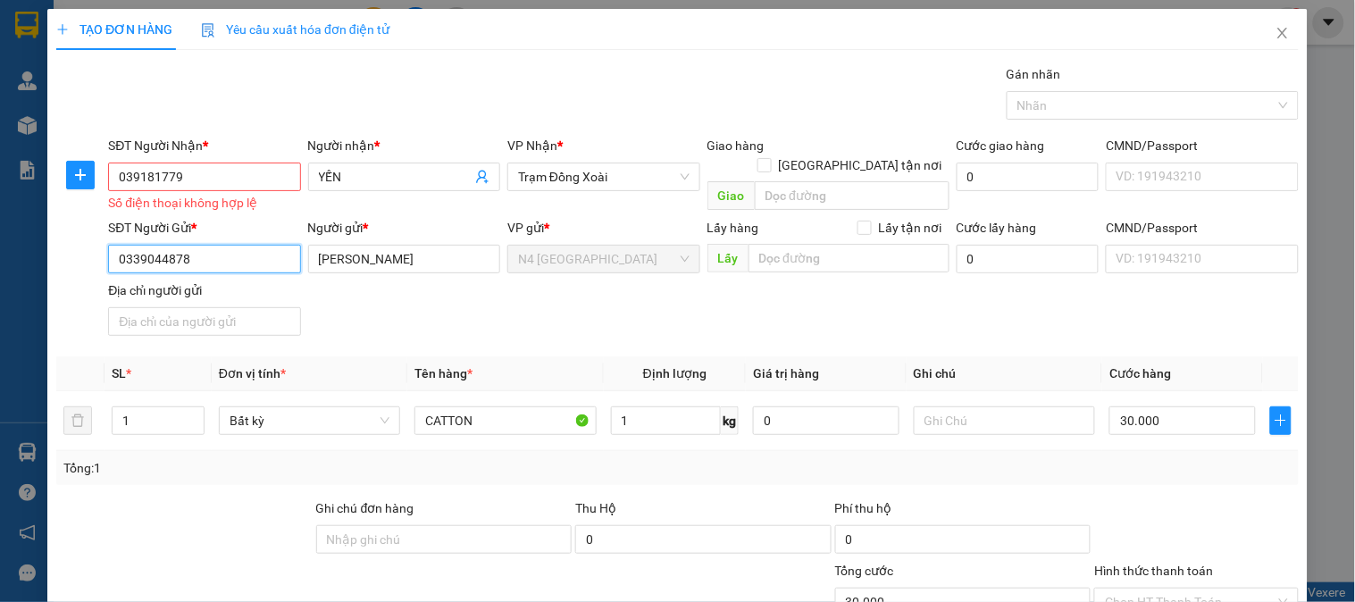
click at [222, 256] on input "0339044878" at bounding box center [204, 259] width 192 height 29
click at [201, 173] on input "039181779" at bounding box center [204, 177] width 192 height 29
paste input "6.181."
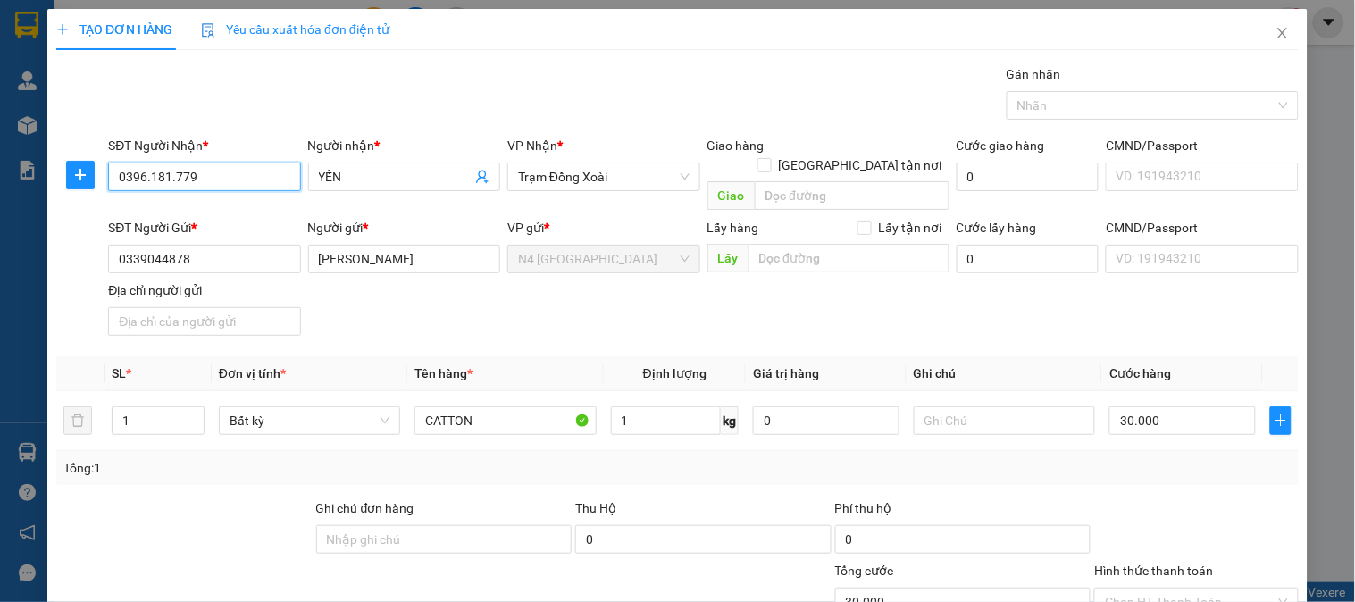
click at [172, 177] on input "0396.181.779" at bounding box center [204, 177] width 192 height 29
click at [150, 180] on input "0396.181779" at bounding box center [204, 177] width 192 height 29
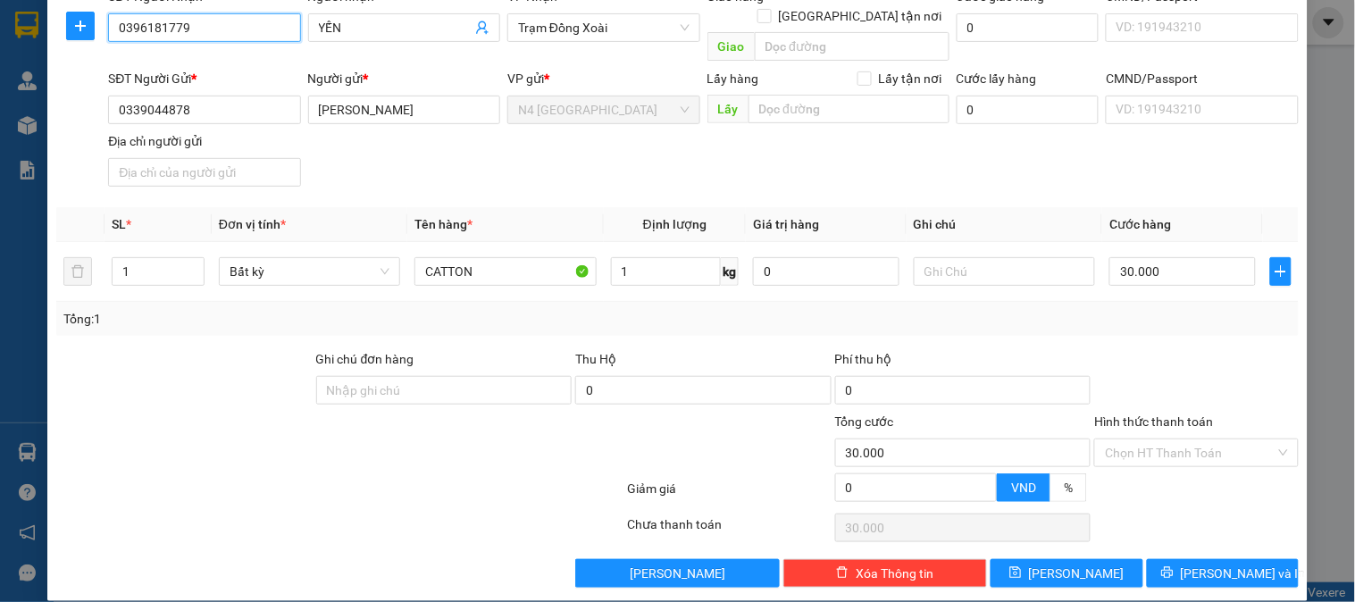
type input "0396181779"
click at [1025, 538] on div "Transit Pickup Surcharge Ids Transit Deliver Surcharge Ids Transit Deliver Surc…" at bounding box center [677, 251] width 1243 height 673
click at [1054, 559] on button "[PERSON_NAME]" at bounding box center [1067, 573] width 152 height 29
